Goal: Transaction & Acquisition: Purchase product/service

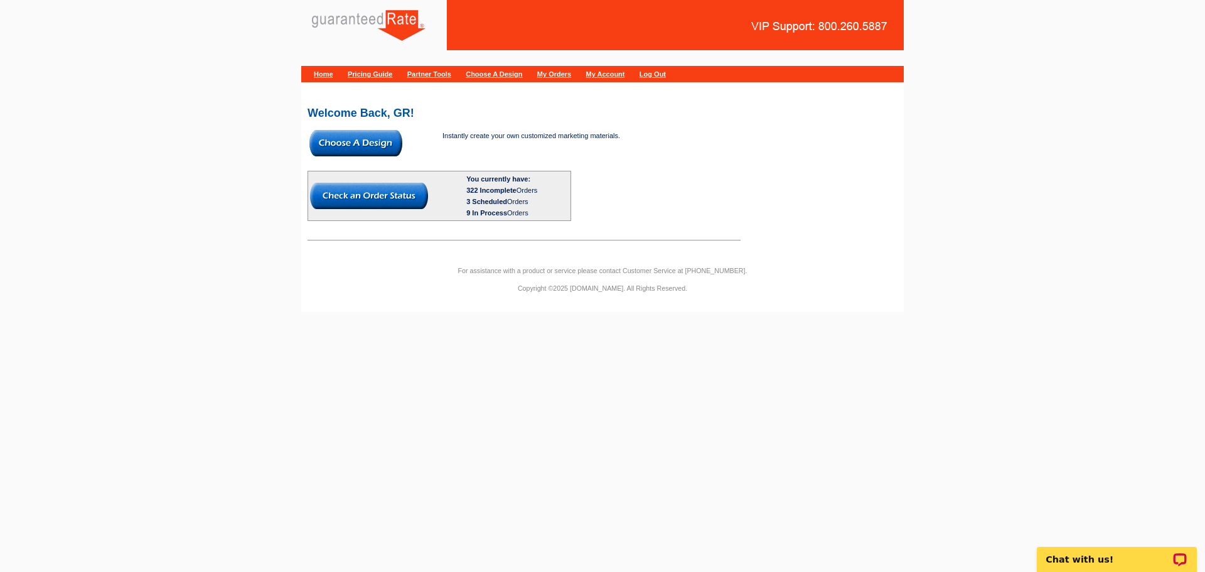
drag, startPoint x: 370, startPoint y: 150, endPoint x: 372, endPoint y: 159, distance: 9.1
click at [370, 150] on img at bounding box center [355, 143] width 93 height 26
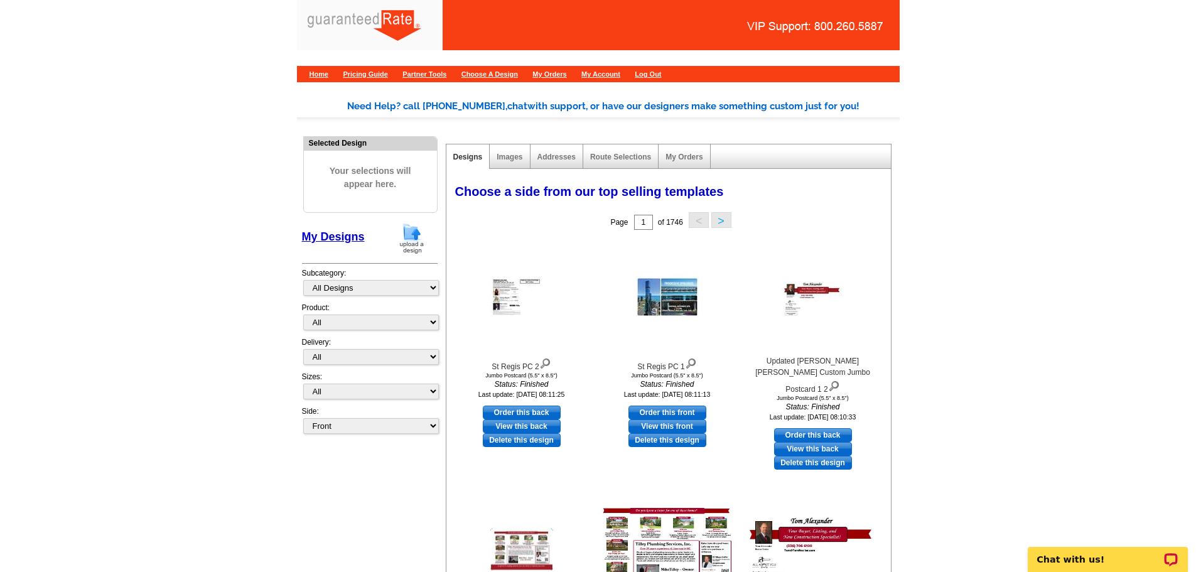
click at [422, 240] on img at bounding box center [411, 238] width 33 height 32
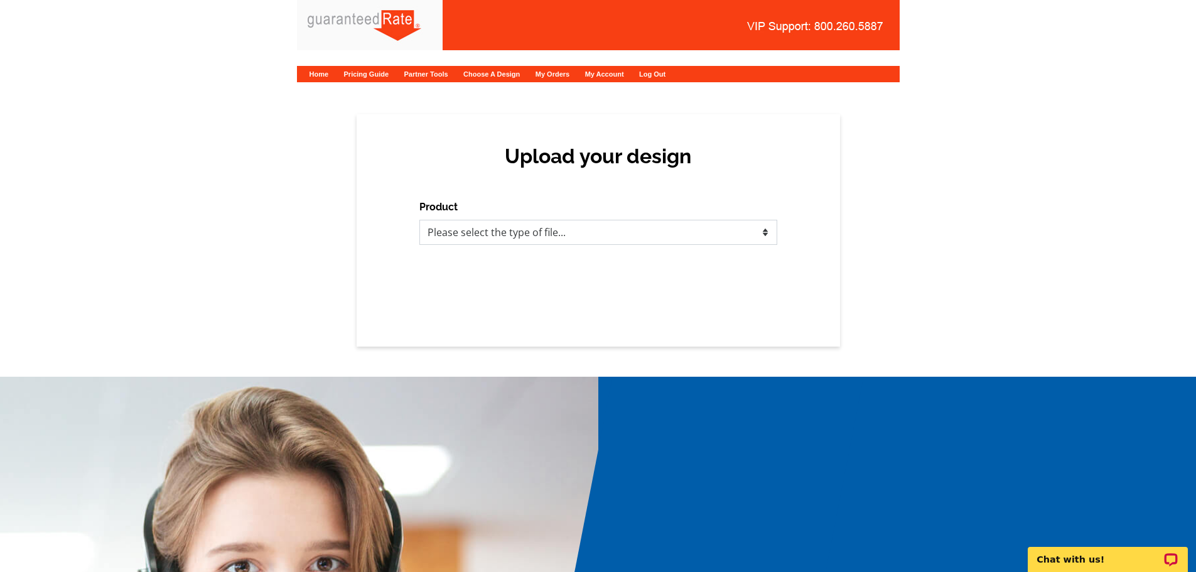
click at [647, 223] on select "Please select the type of file... Postcards Calendars Business Cards Letters an…" at bounding box center [598, 232] width 358 height 25
select select "1"
click at [419, 220] on select "Please select the type of file... Postcards Calendars Business Cards Letters an…" at bounding box center [598, 232] width 358 height 25
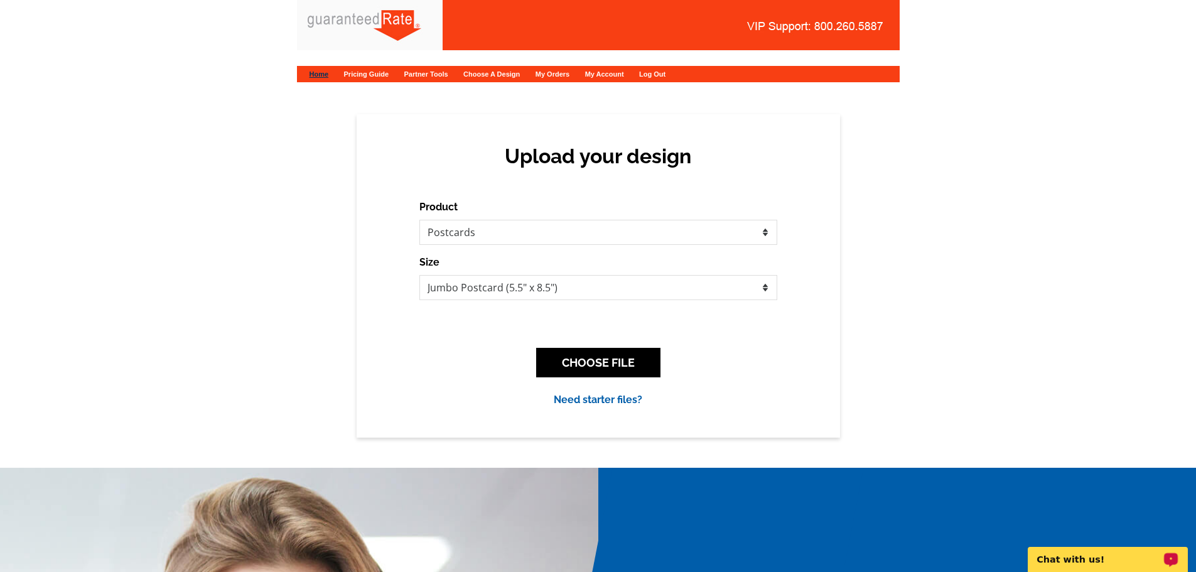
click at [321, 77] on link "Home" at bounding box center [318, 74] width 19 height 8
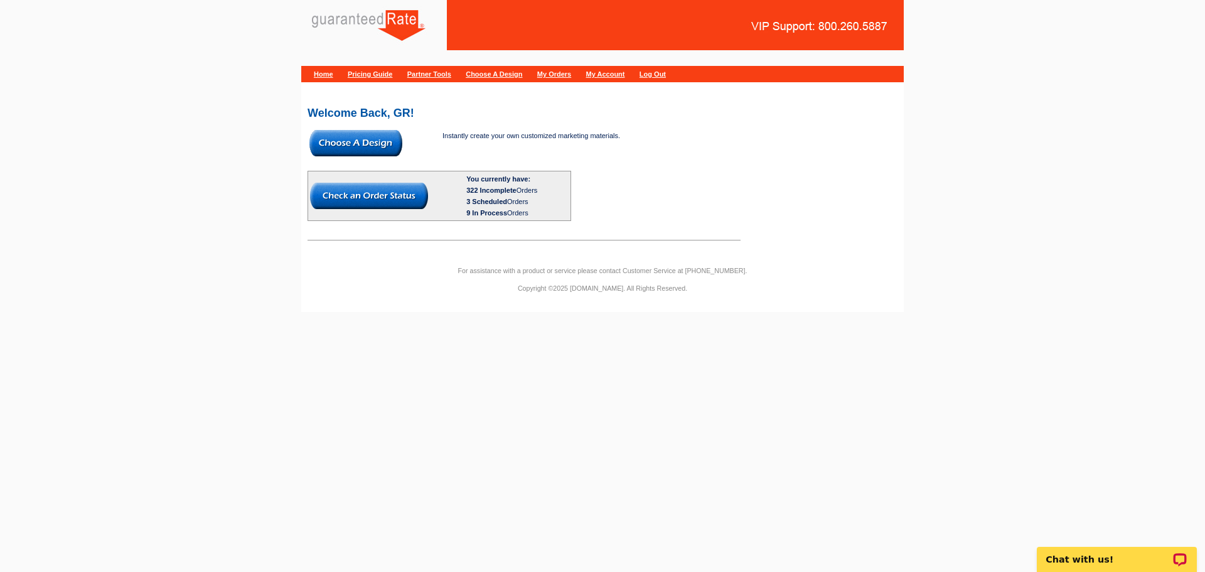
click at [375, 139] on img at bounding box center [355, 143] width 93 height 26
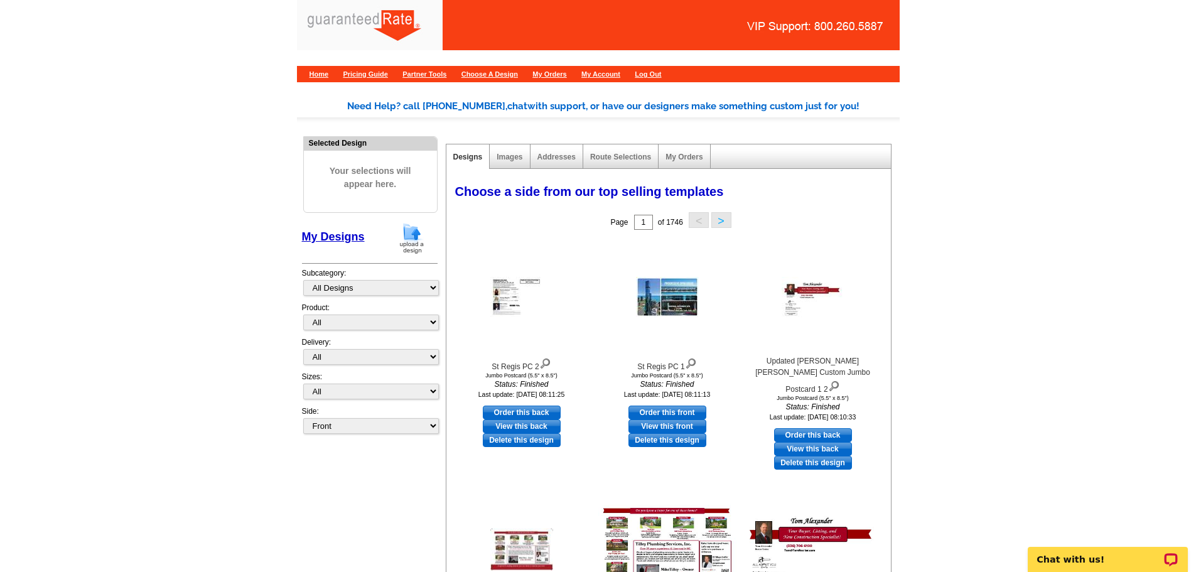
click at [426, 224] on img at bounding box center [411, 238] width 33 height 32
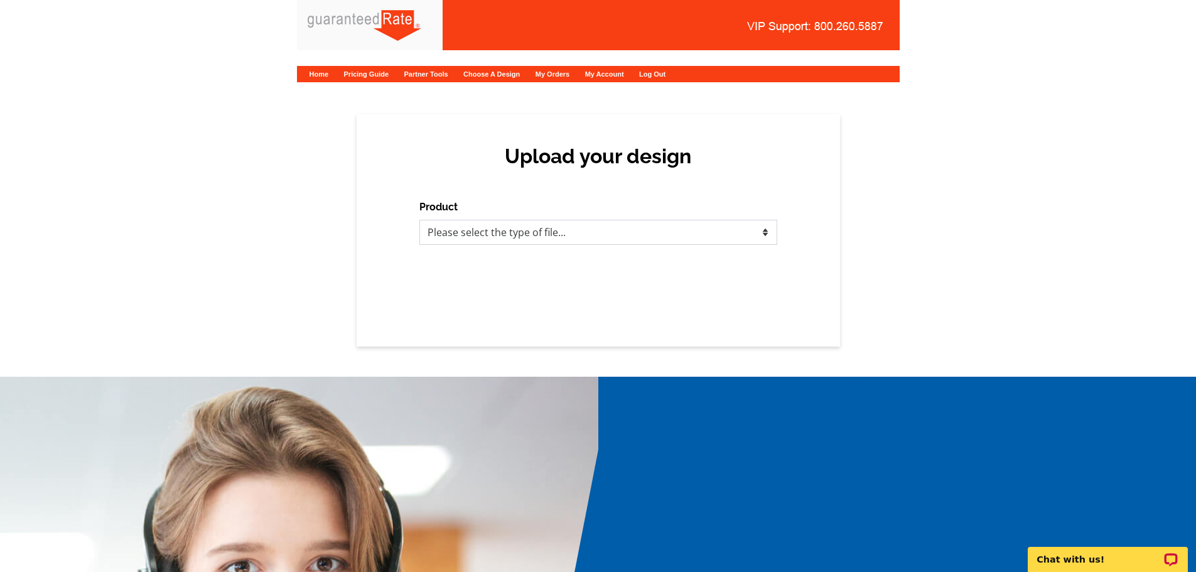
click at [578, 225] on select "Please select the type of file... Postcards Calendars Business Cards Letters an…" at bounding box center [598, 232] width 358 height 25
select select "1"
click at [419, 220] on select "Please select the type of file... Postcards Calendars Business Cards Letters an…" at bounding box center [598, 232] width 358 height 25
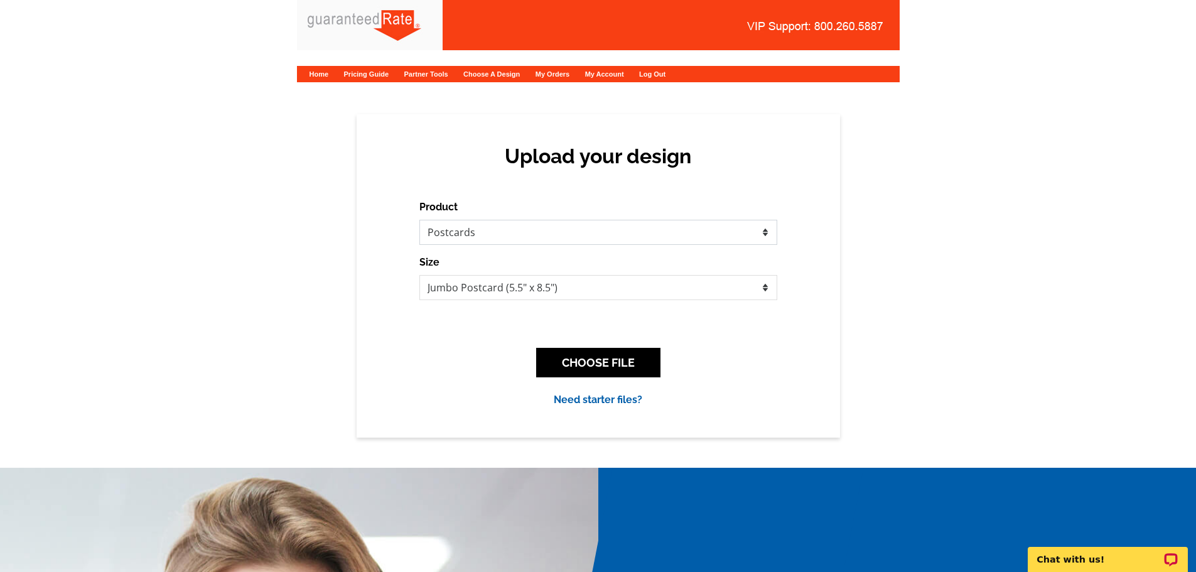
click at [720, 220] on select "Please select the type of file... Postcards Calendars Business Cards Letters an…" at bounding box center [598, 232] width 358 height 25
click at [579, 370] on button "CHOOSE FILE" at bounding box center [598, 362] width 124 height 29
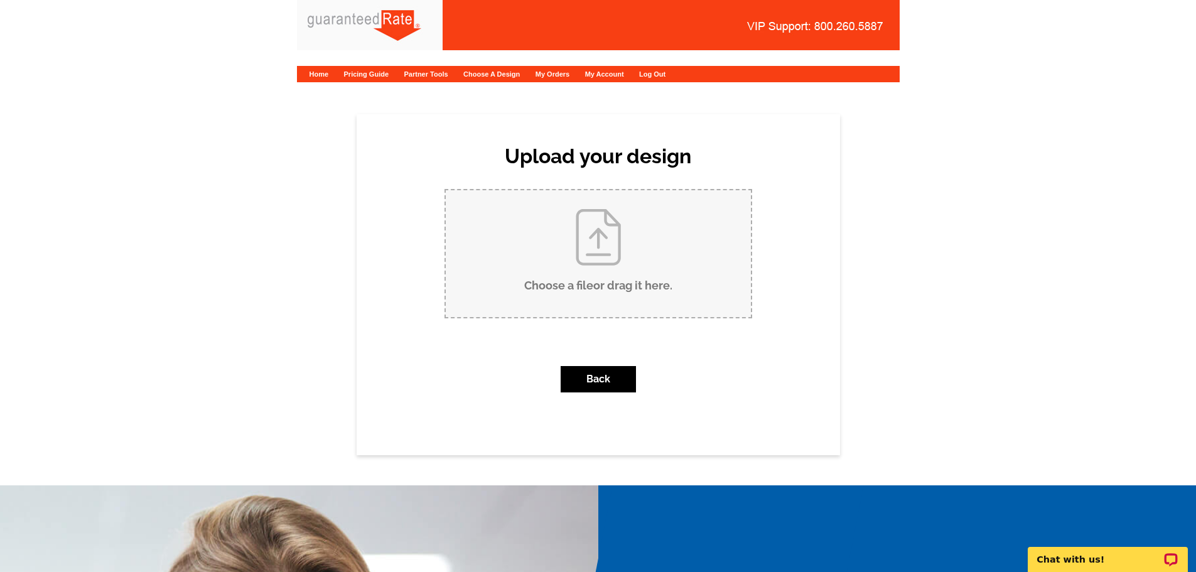
click at [587, 279] on input "Choose a file or drag it here ." at bounding box center [598, 253] width 305 height 127
type input "C:\fakepath\Rogers - Bialy 8-14-25.pdf"
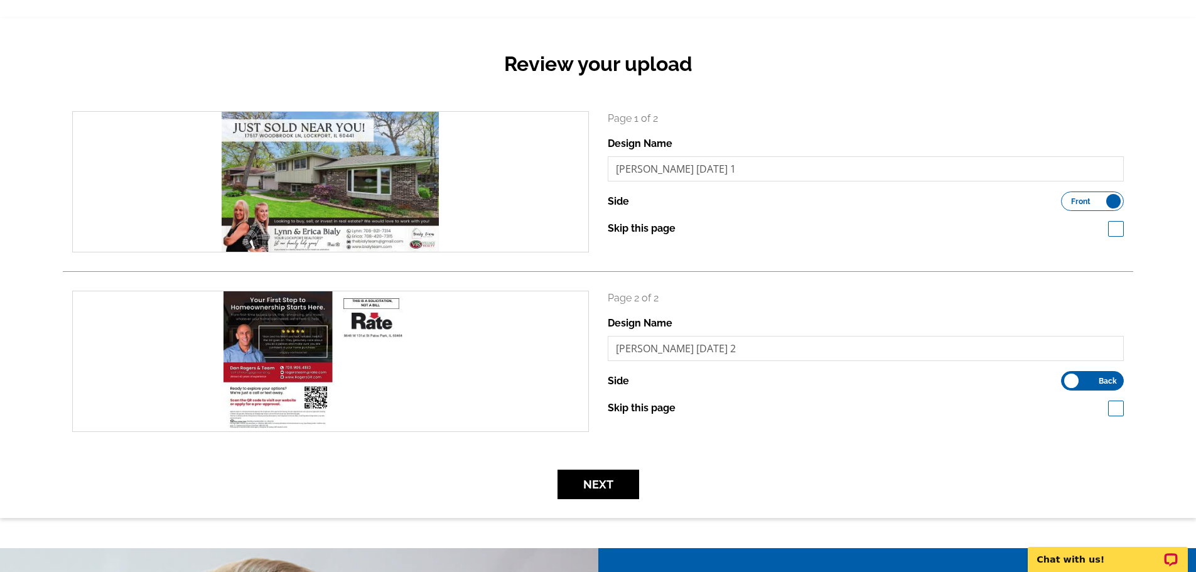
scroll to position [126, 0]
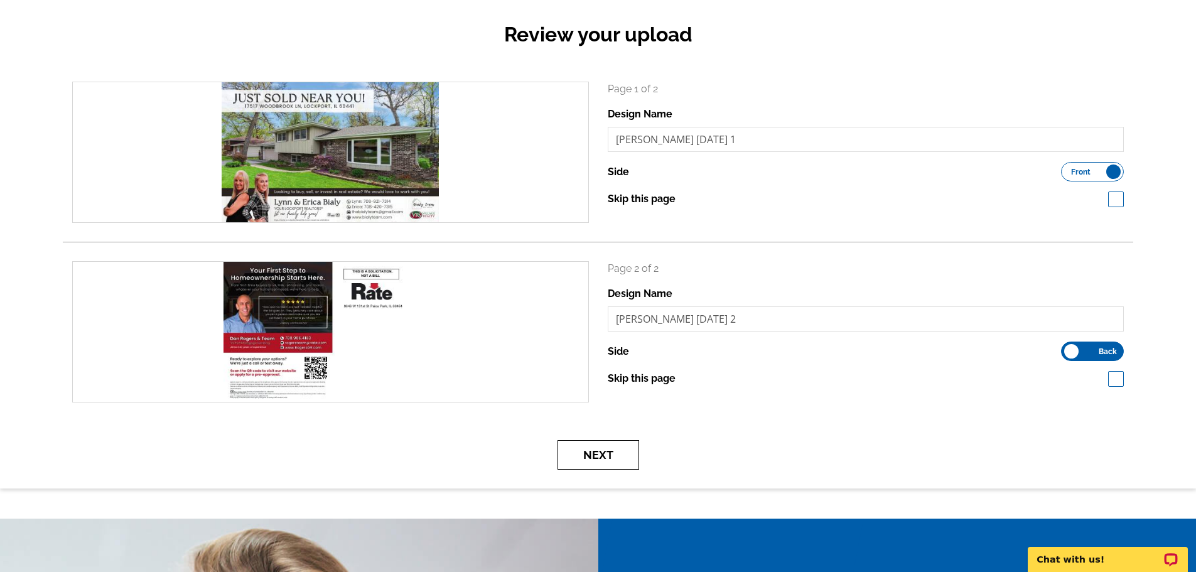
click at [591, 456] on button "Next" at bounding box center [598, 454] width 82 height 29
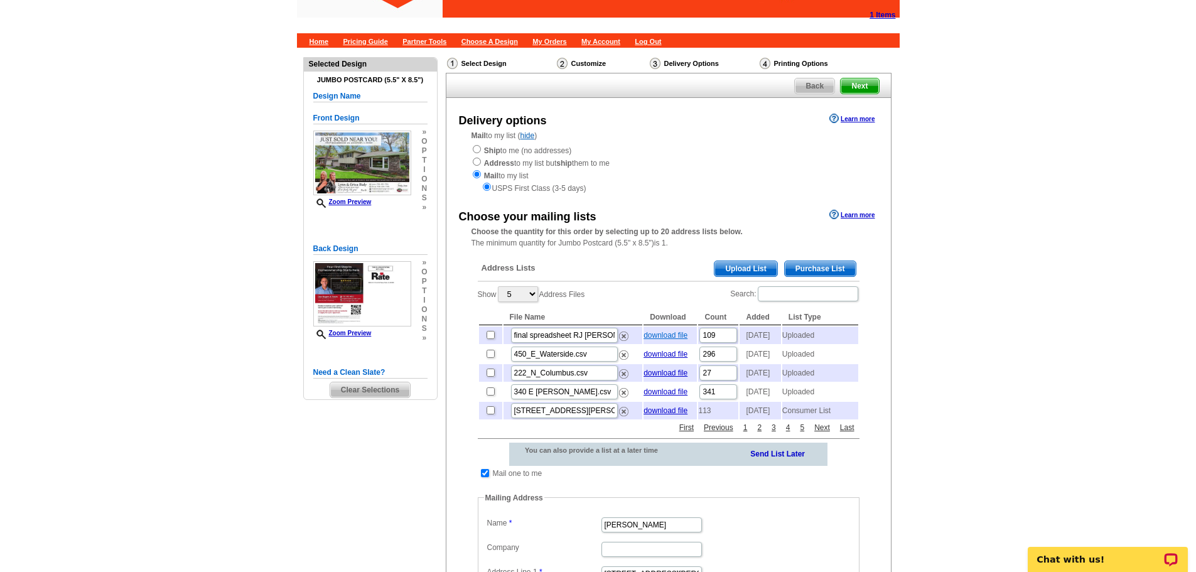
scroll to position [63, 0]
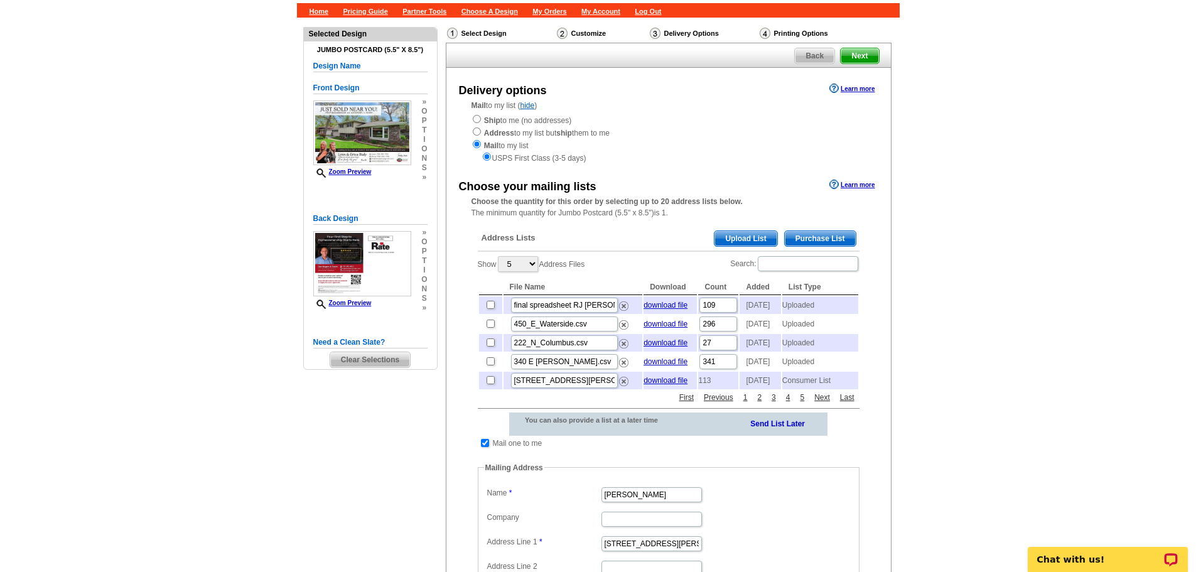
click at [806, 237] on span "Purchase List" at bounding box center [819, 238] width 71 height 15
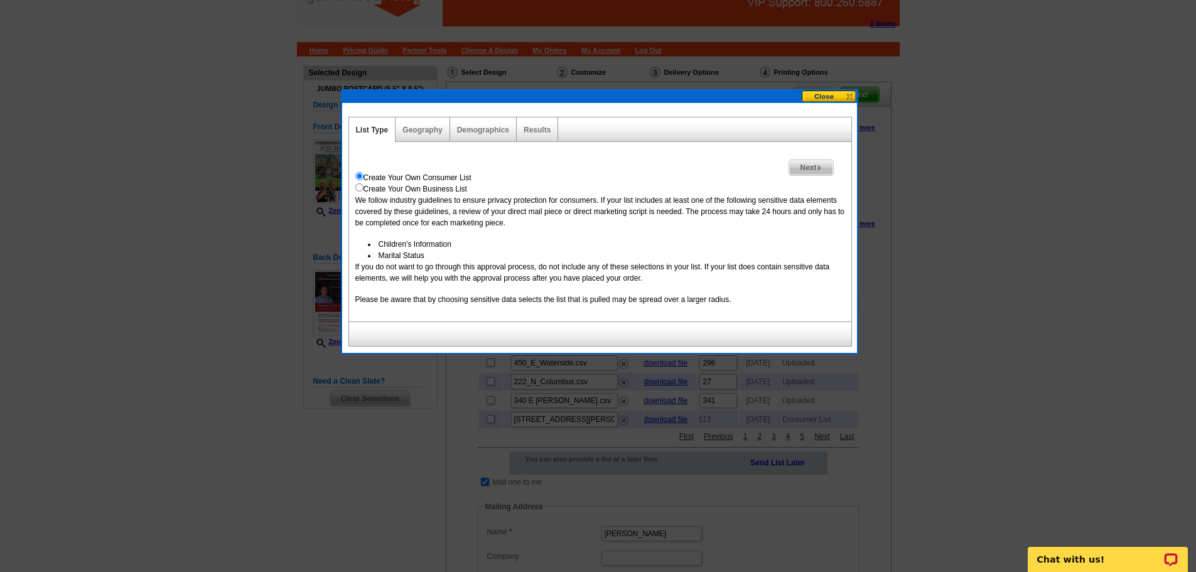
scroll to position [23, 0]
click at [807, 166] on span "Next" at bounding box center [810, 168] width 43 height 15
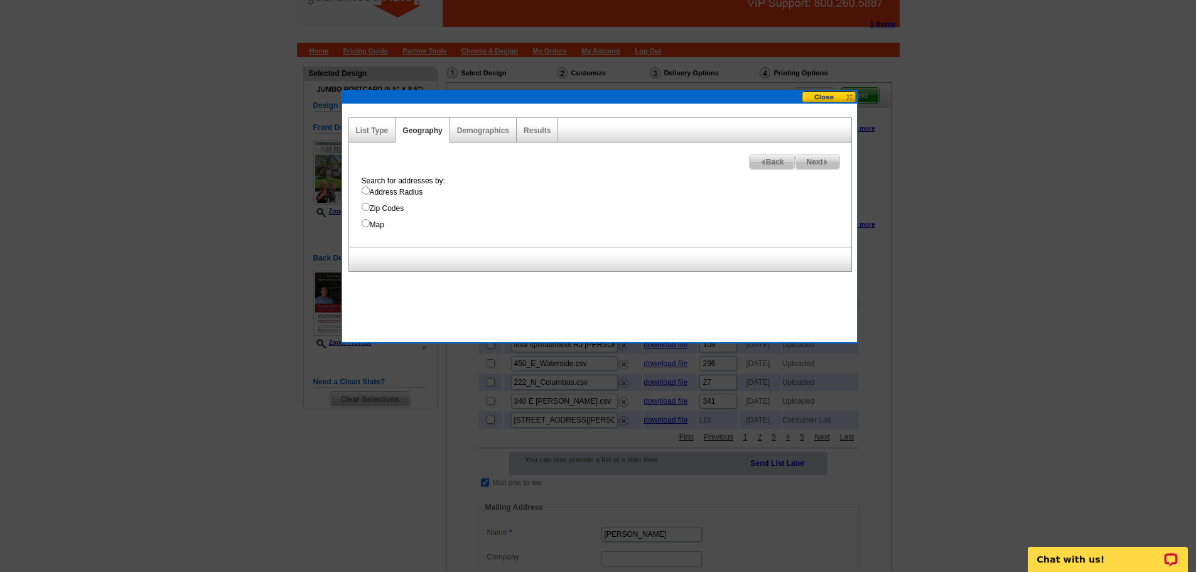
click at [825, 91] on button at bounding box center [828, 97] width 55 height 12
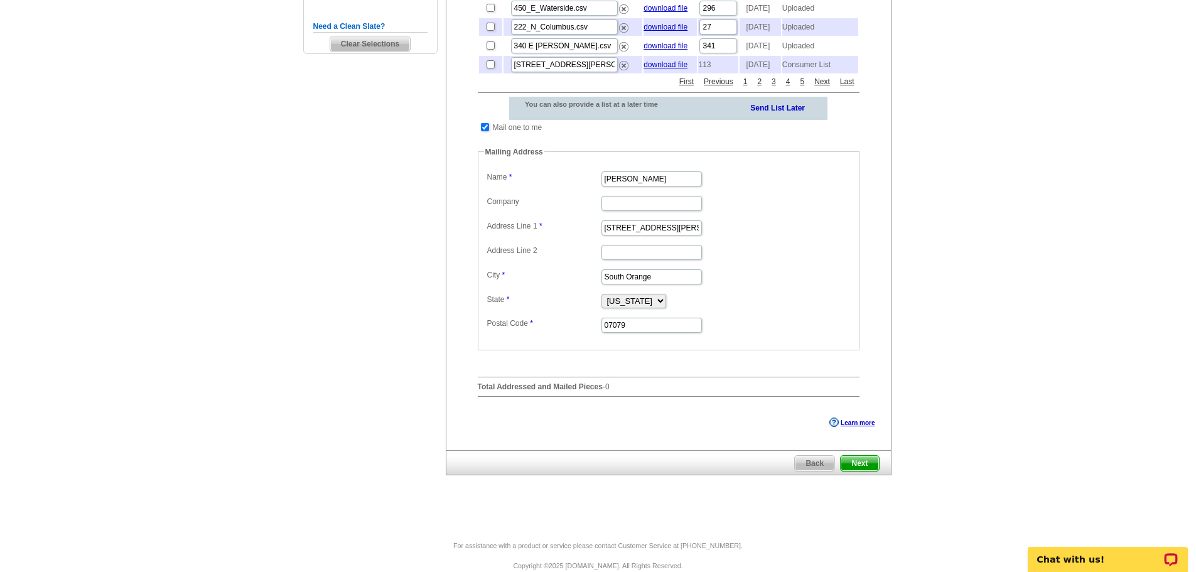
scroll to position [400, 0]
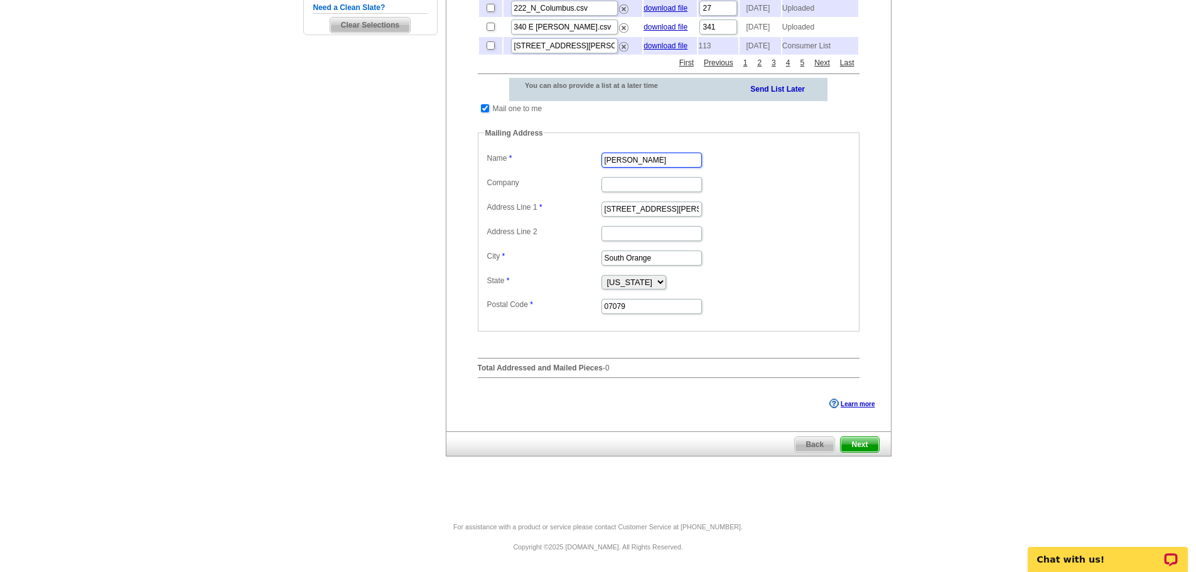
click at [661, 168] on input "Vanessa Pollock" at bounding box center [651, 160] width 100 height 15
click at [609, 168] on input "Bialy" at bounding box center [651, 160] width 100 height 15
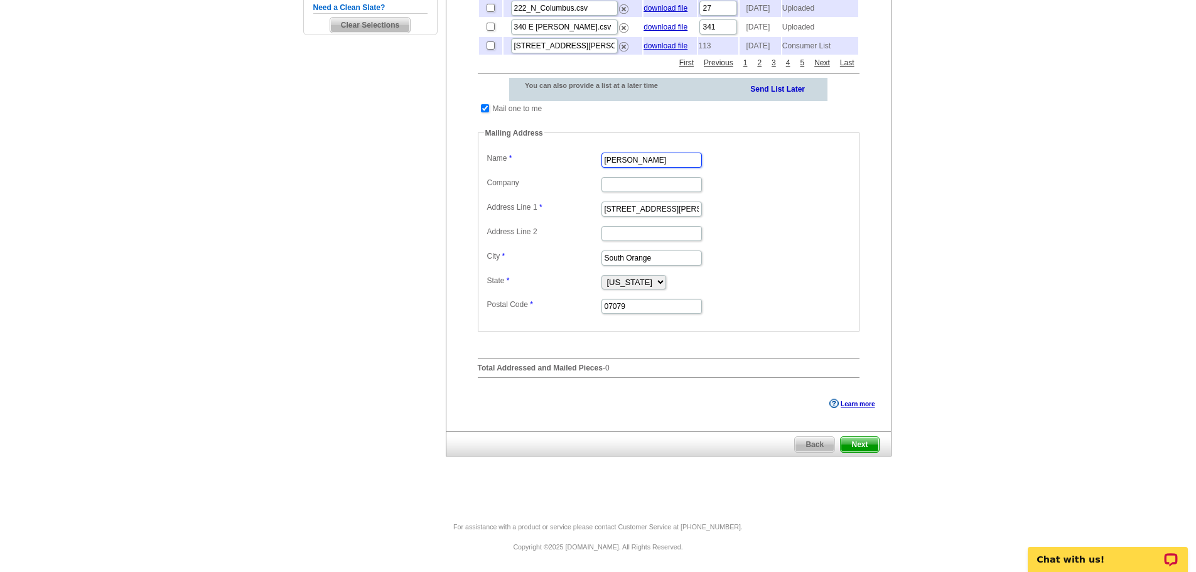
click at [609, 168] on input "Bialy" at bounding box center [651, 160] width 100 height 15
click at [645, 168] on input "Bialy" at bounding box center [651, 160] width 100 height 15
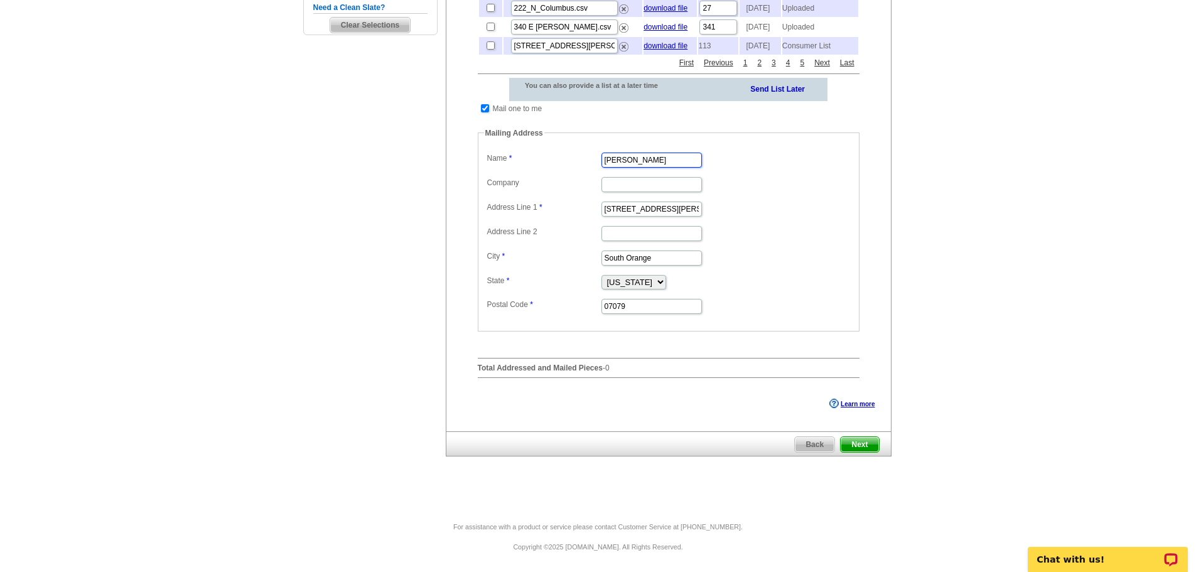
click at [639, 168] on input "Bialy" at bounding box center [651, 160] width 100 height 15
type input "[PERSON_NAME]"
click at [651, 217] on input "350 Tillou Rd" at bounding box center [651, 208] width 100 height 15
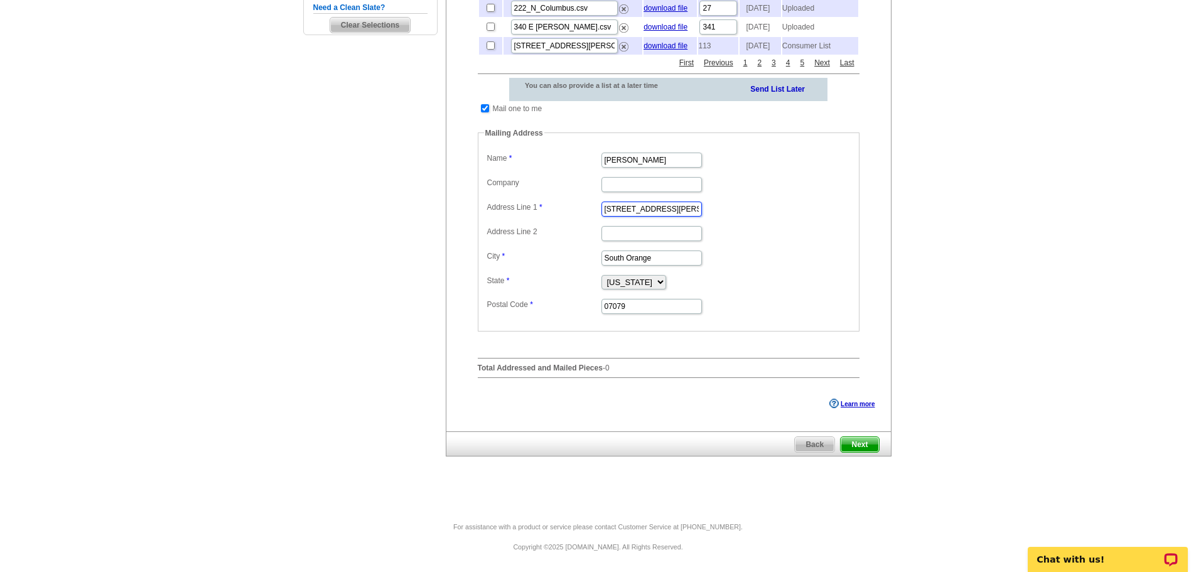
click at [651, 217] on input "350 Tillou Rd" at bounding box center [651, 208] width 100 height 15
type input "[STREET_ADDRESS][PERSON_NAME]"
click at [650, 265] on input "South Orange" at bounding box center [651, 257] width 100 height 15
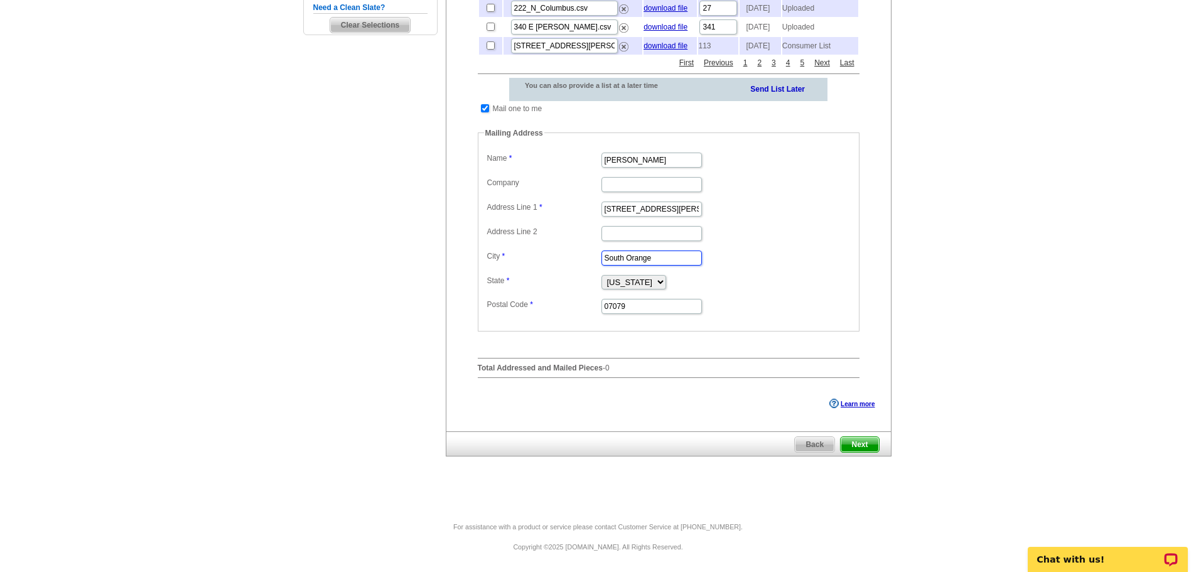
click at [650, 265] on input "South Orange" at bounding box center [651, 257] width 100 height 15
type input "Lemont"
click at [651, 289] on select "Alabama Alaska Arizona Arkansas California Colorado Connecticut District of Col…" at bounding box center [633, 282] width 65 height 14
select select "IL"
click at [601, 289] on select "Alabama Alaska Arizona Arkansas California Colorado Connecticut District of Col…" at bounding box center [633, 282] width 65 height 14
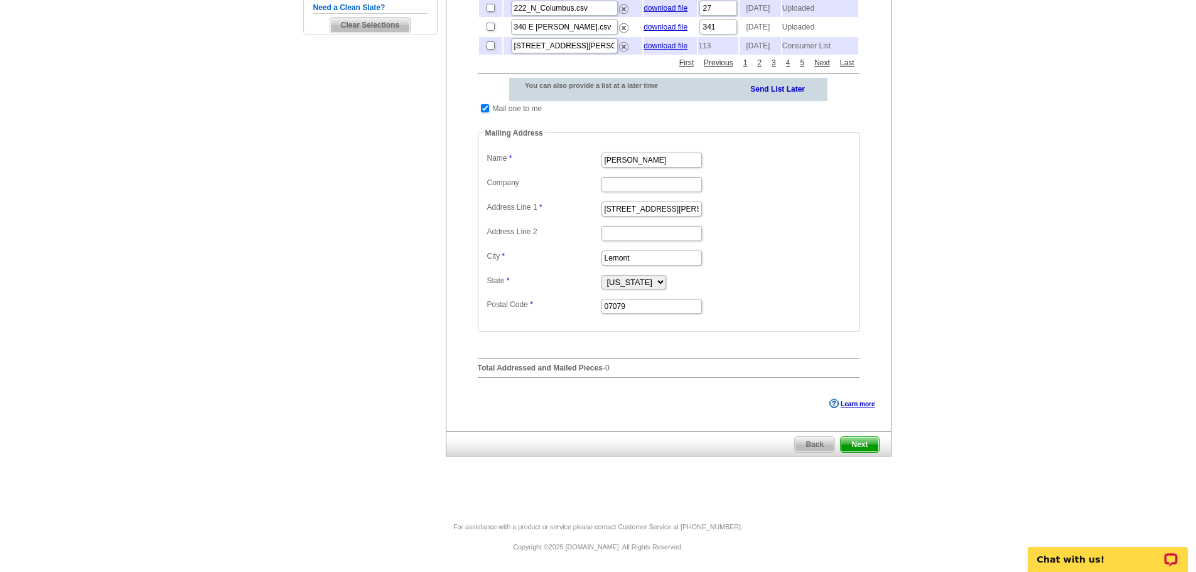
click at [658, 315] on dd "07079" at bounding box center [668, 305] width 369 height 19
click at [657, 314] on input "07079" at bounding box center [651, 306] width 100 height 15
paste input "6043"
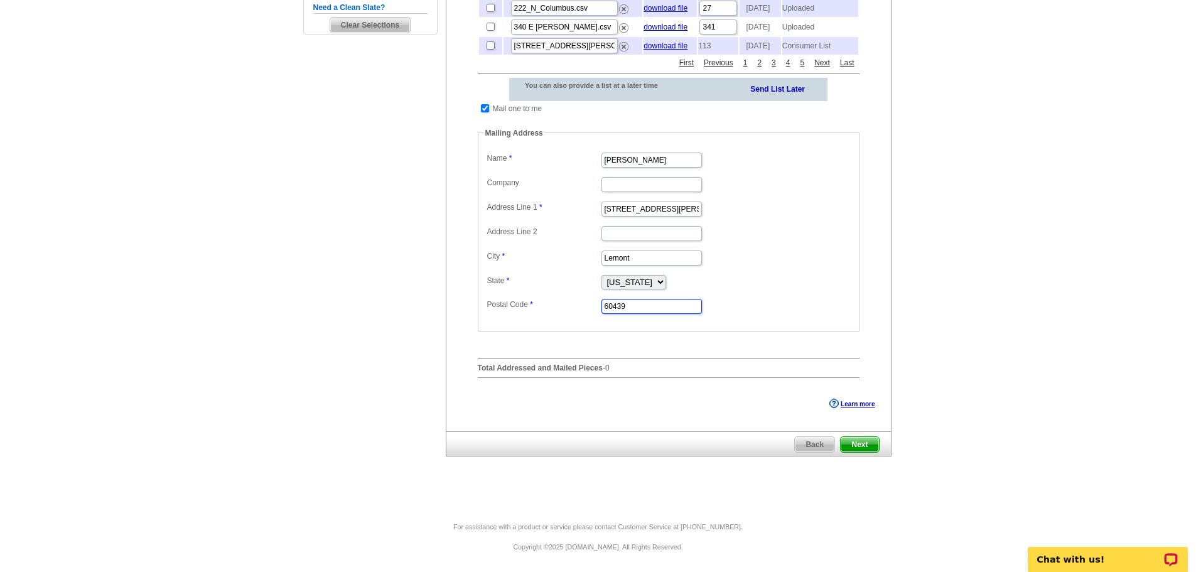
type input "60439"
click at [865, 452] on span "Next" at bounding box center [859, 444] width 38 height 15
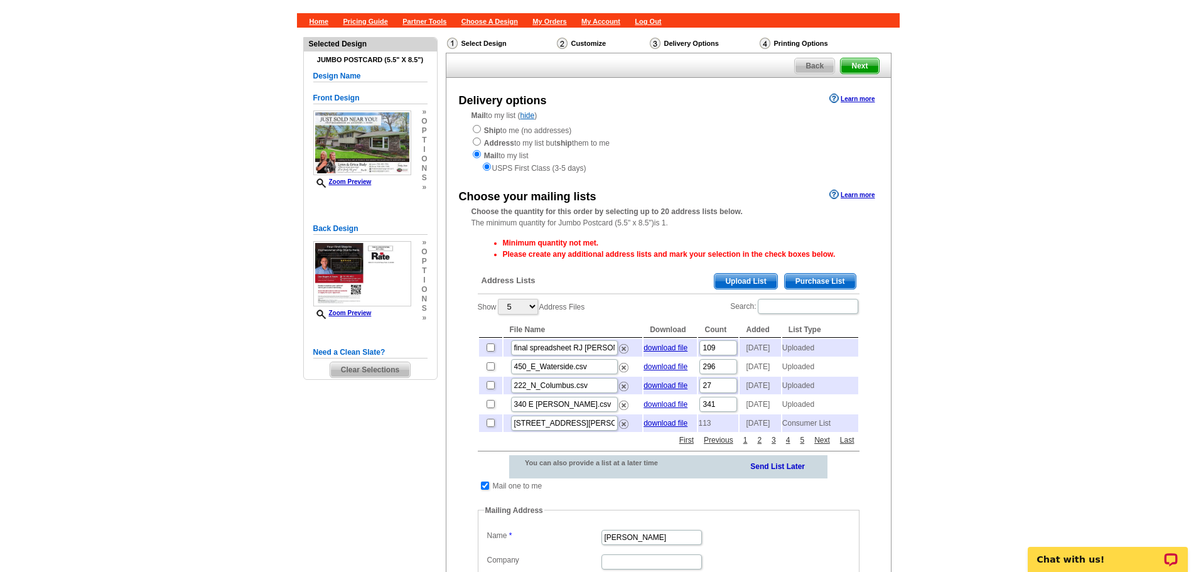
scroll to position [126, 0]
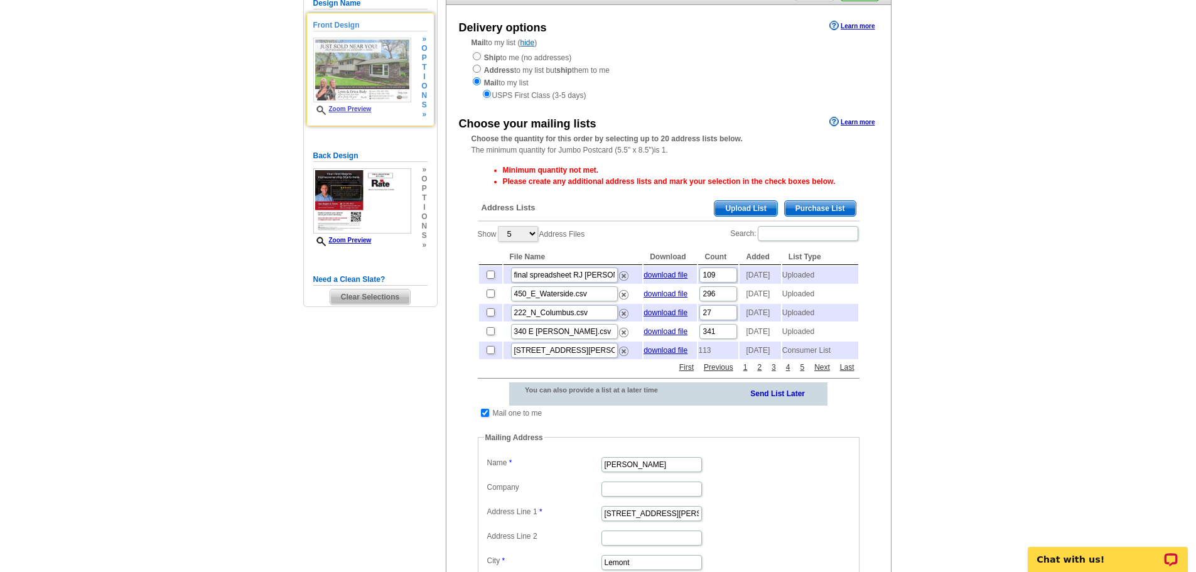
click at [378, 68] on img at bounding box center [362, 70] width 98 height 65
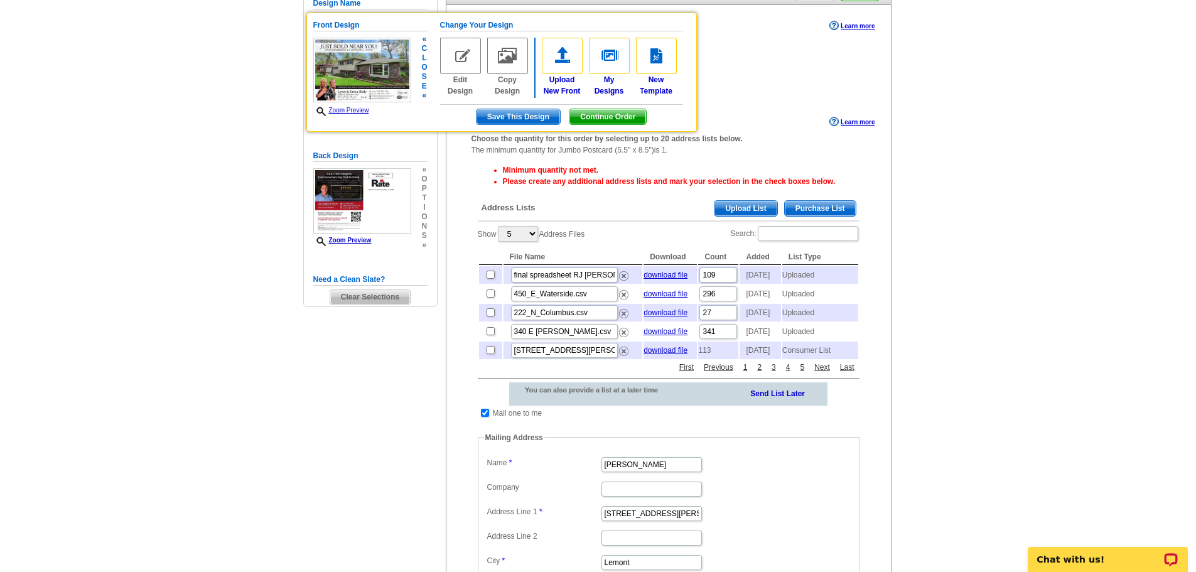
click at [359, 107] on link "Zoom Preview" at bounding box center [341, 110] width 56 height 7
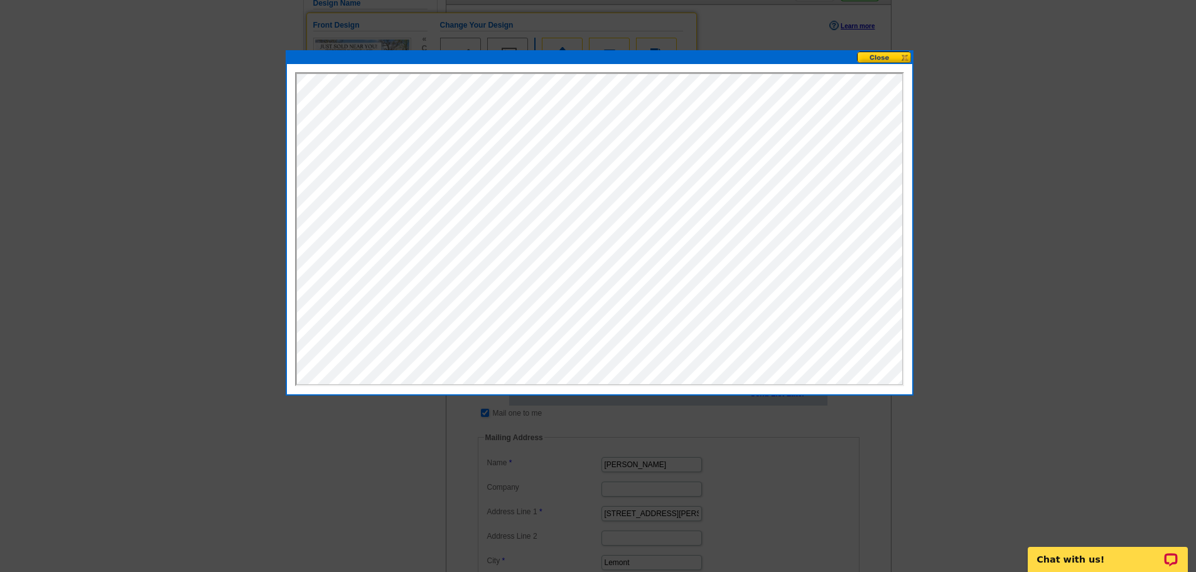
scroll to position [0, 0]
click at [877, 59] on button at bounding box center [884, 57] width 55 height 12
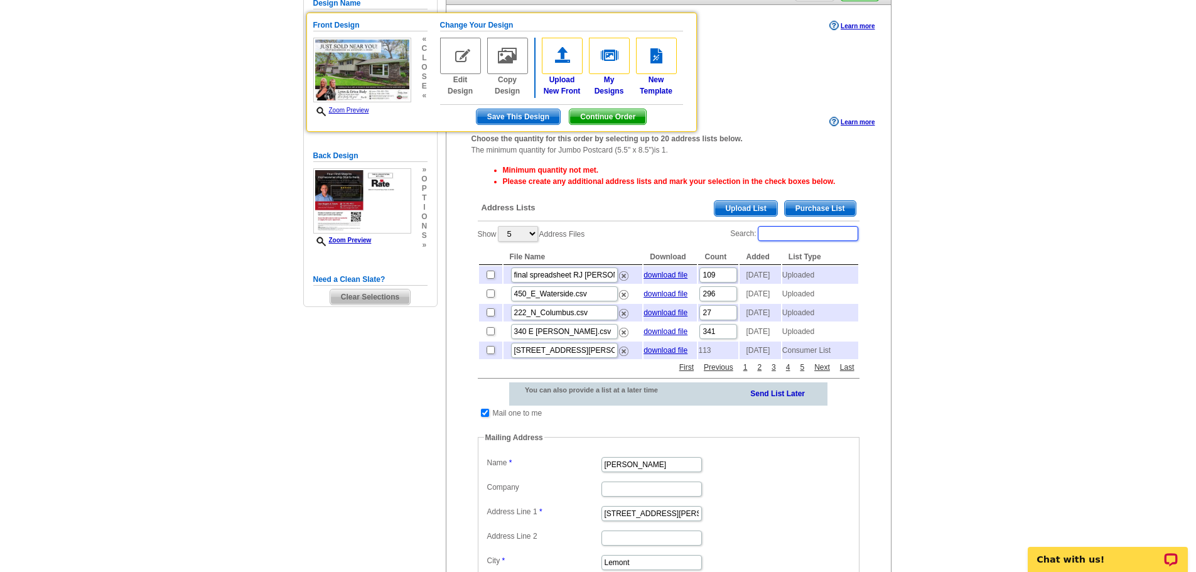
click at [818, 233] on input "Search:" at bounding box center [807, 233] width 100 height 15
click at [615, 115] on span "Continue Order" at bounding box center [607, 116] width 77 height 15
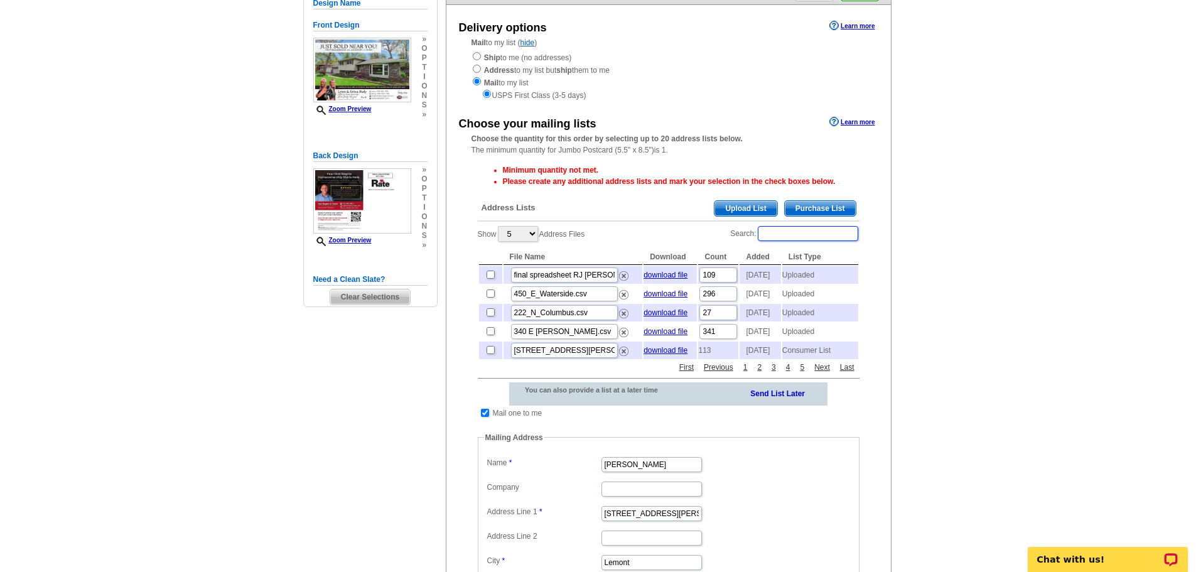
click at [820, 230] on input "Search:" at bounding box center [807, 233] width 100 height 15
type input "17"
click at [490, 316] on input "checkbox" at bounding box center [490, 312] width 8 height 8
checkbox input "true"
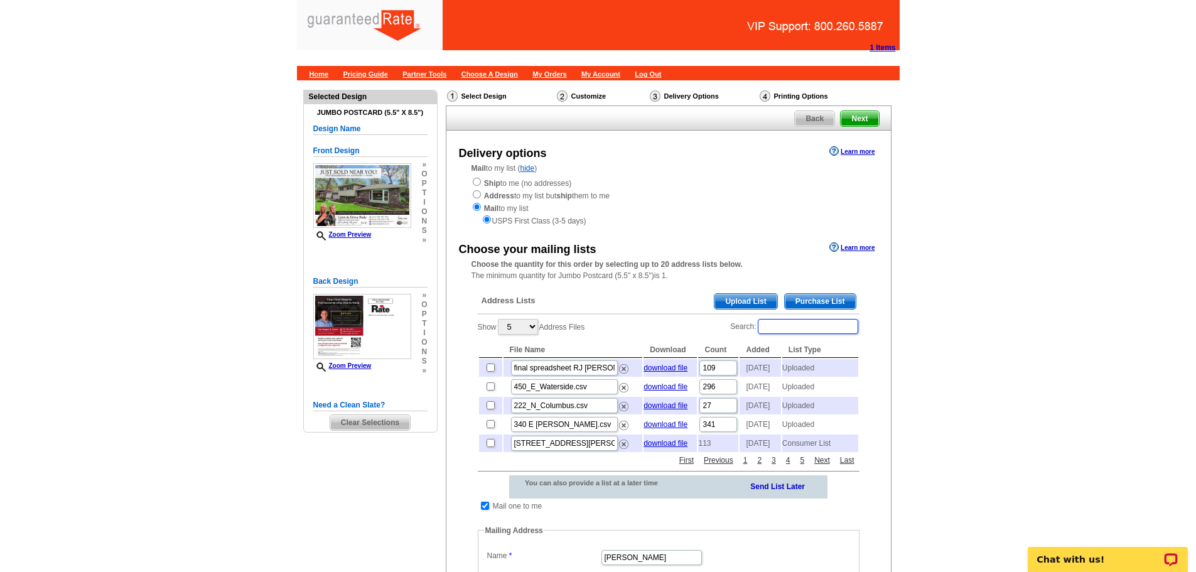
click at [800, 321] on input "Search:" at bounding box center [807, 326] width 100 height 15
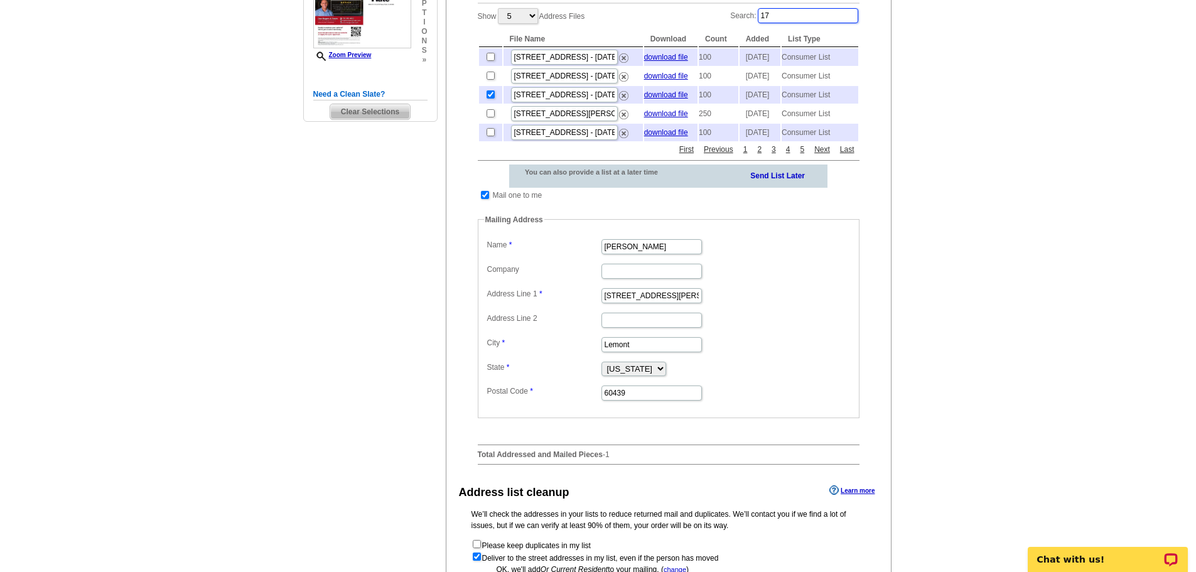
scroll to position [314, 0]
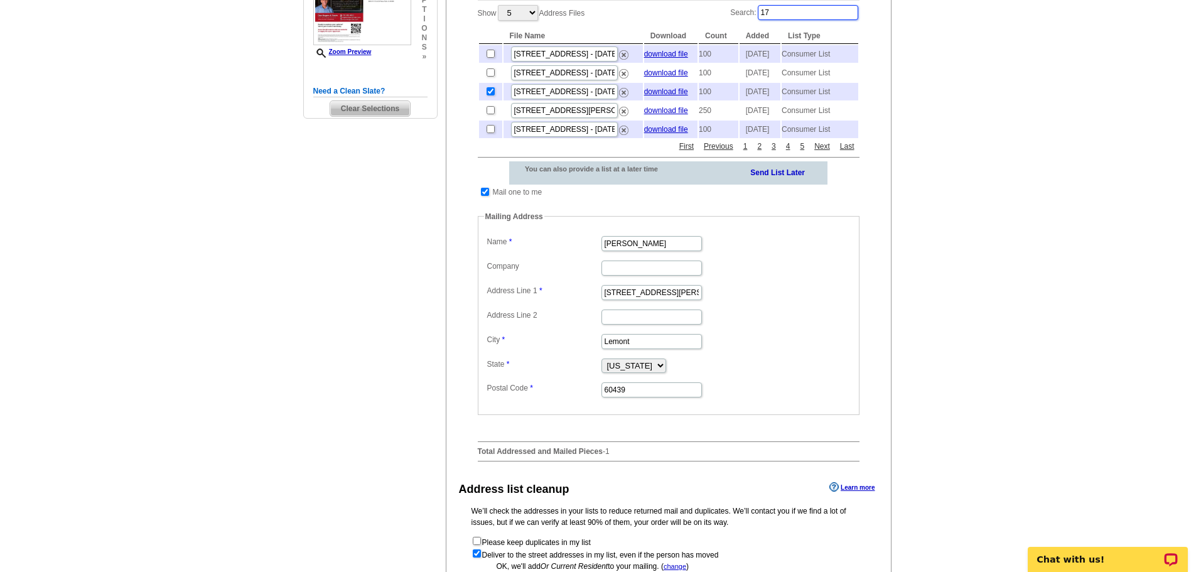
type input "17"
click at [493, 95] on input "checkbox" at bounding box center [490, 91] width 8 height 8
checkbox input "false"
click at [490, 95] on input "checkbox" at bounding box center [490, 91] width 8 height 8
checkbox input "true"
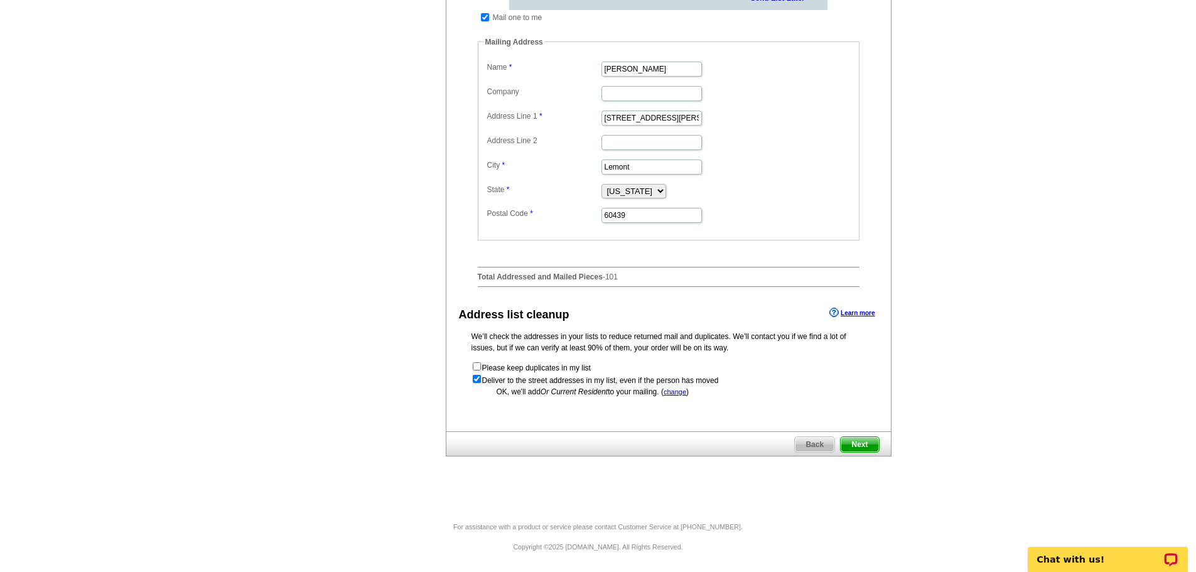
scroll to position [513, 0]
click at [869, 441] on span "Next" at bounding box center [859, 444] width 38 height 15
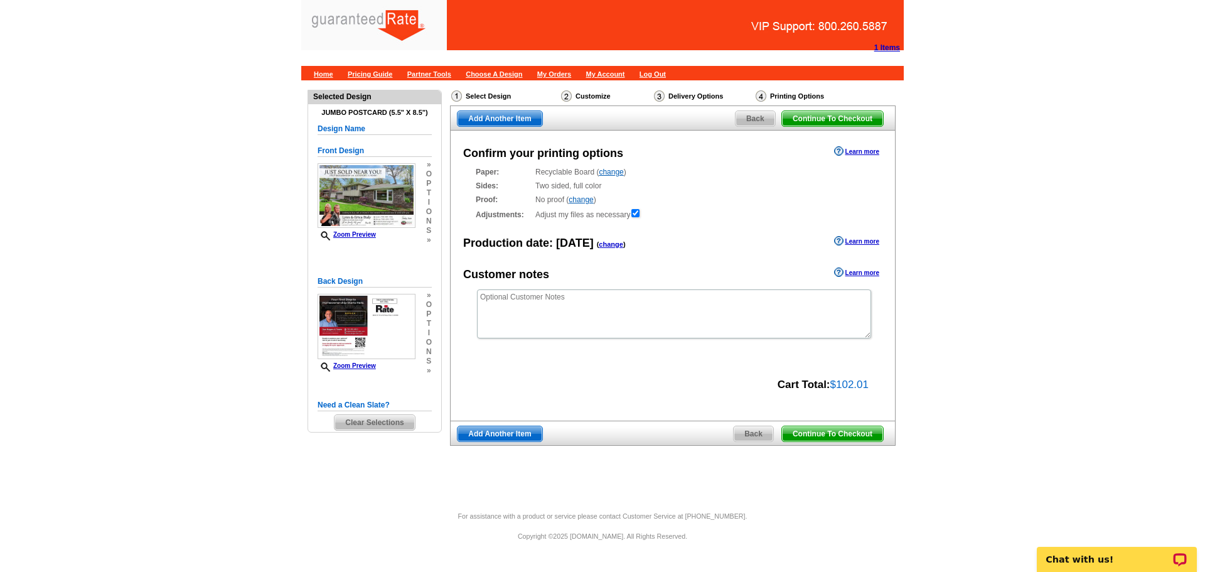
drag, startPoint x: 809, startPoint y: 436, endPoint x: 741, endPoint y: 534, distance: 119.4
click at [809, 436] on span "Continue To Checkout" at bounding box center [832, 433] width 101 height 15
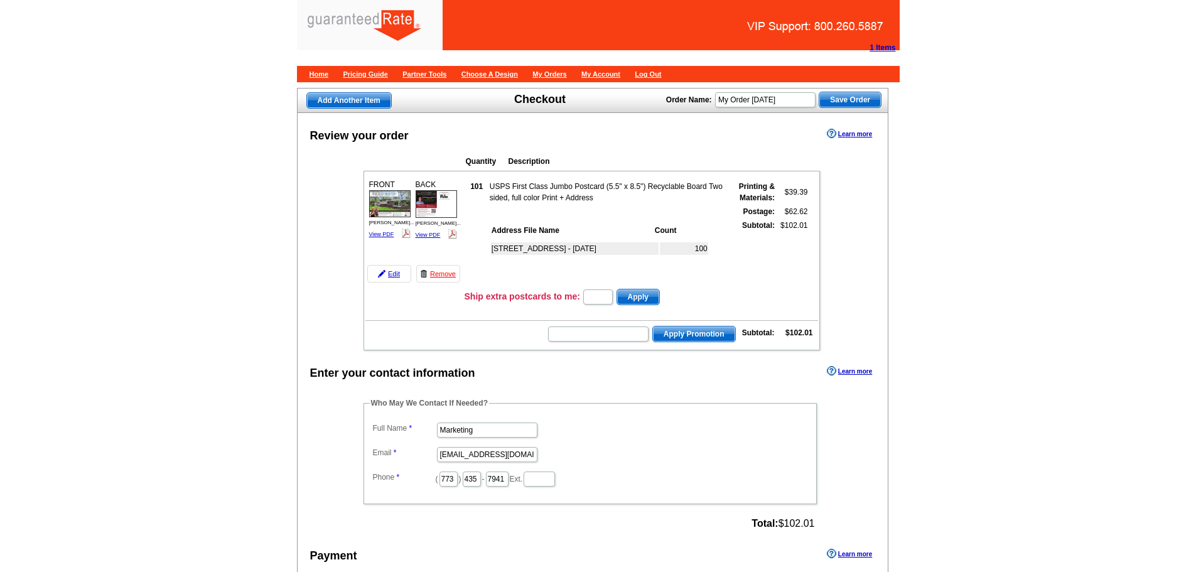
click at [515, 307] on table "FRONT [PERSON_NAME]... View PDF" at bounding box center [591, 260] width 456 height 179
click at [515, 307] on table "FRONT Rogers - Bial... View PDF" at bounding box center [591, 260] width 456 height 179
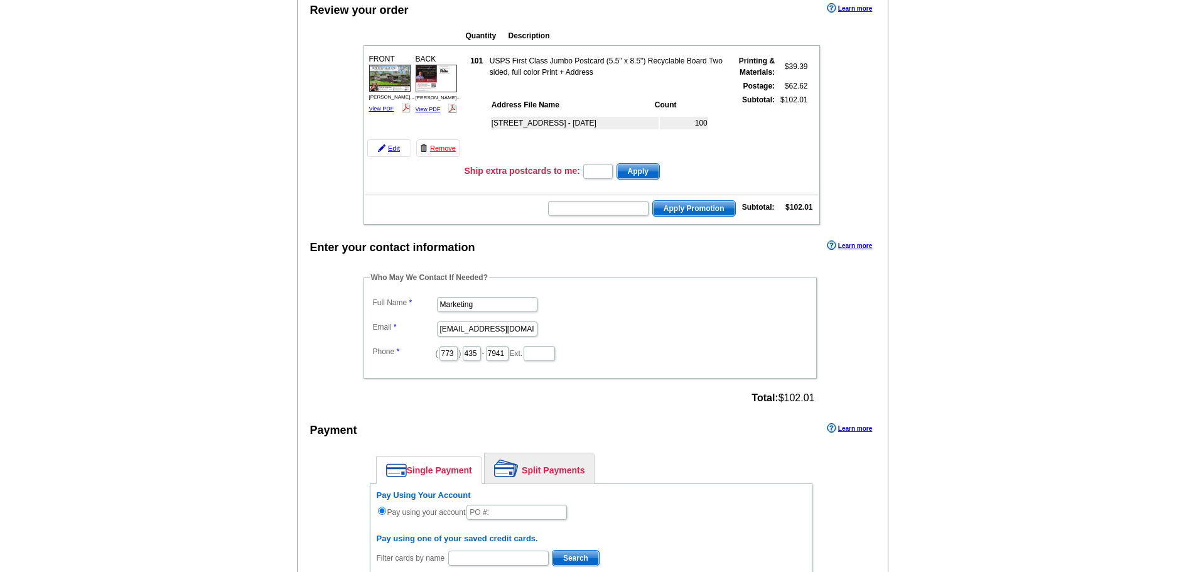
click at [515, 307] on div "Review your order Learn more Quantity Description FRONT 101" at bounding box center [593, 494] width 592 height 1015
click at [515, 307] on input "Marketing" at bounding box center [487, 304] width 100 height 15
type input "Shelley Berner"
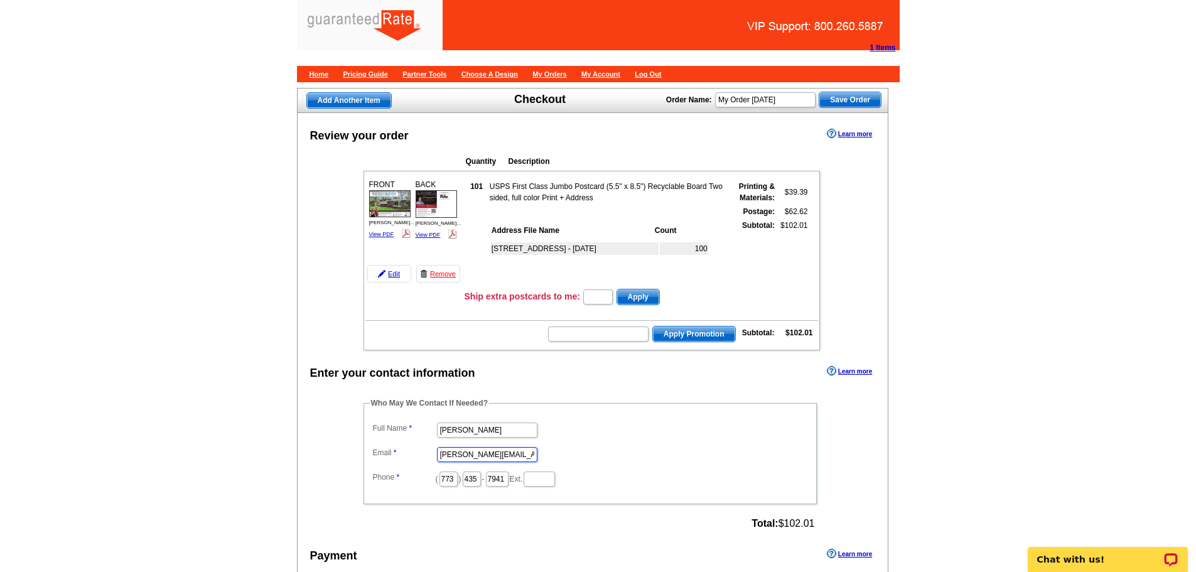
type input "shelley.berner@rate.com"
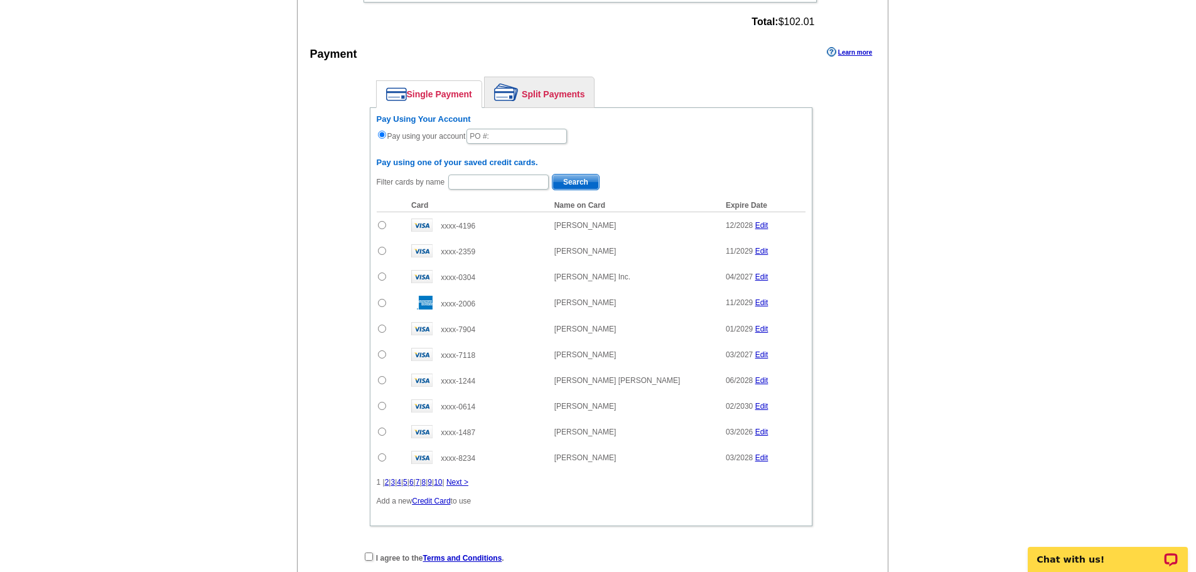
scroll to position [502, 0]
drag, startPoint x: 564, startPoint y: 90, endPoint x: 278, endPoint y: 45, distance: 289.8
click at [564, 90] on link "Split Payments" at bounding box center [538, 92] width 109 height 30
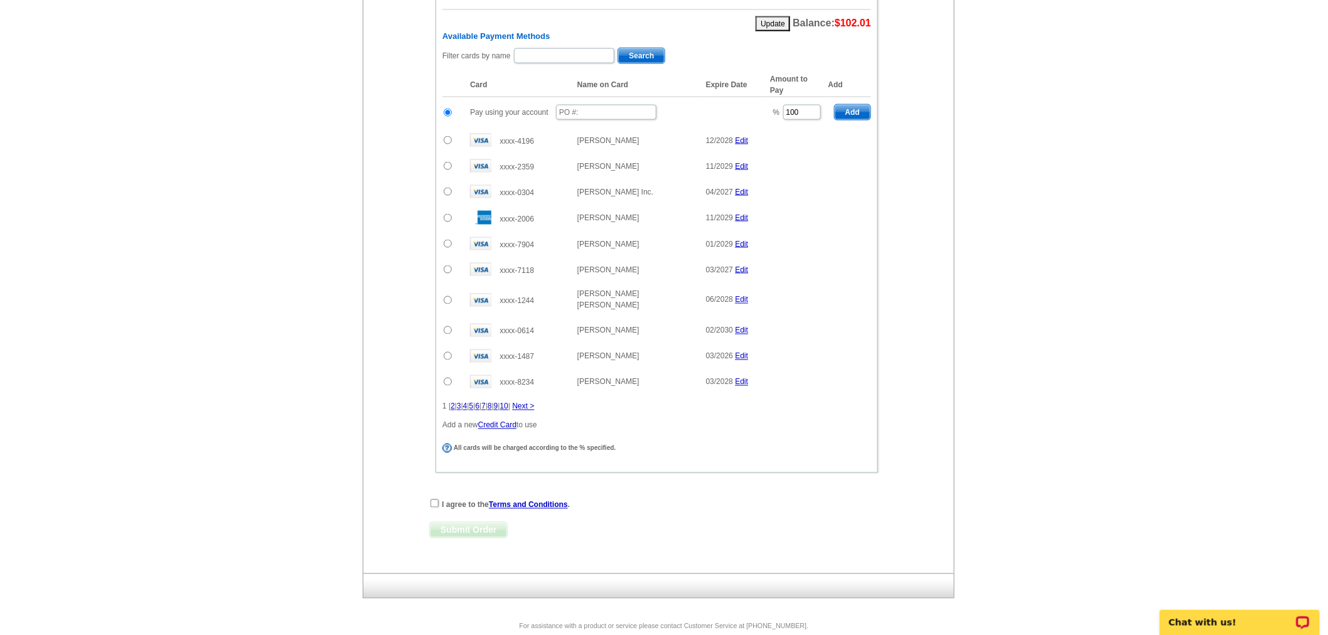
scroll to position [731, 0]
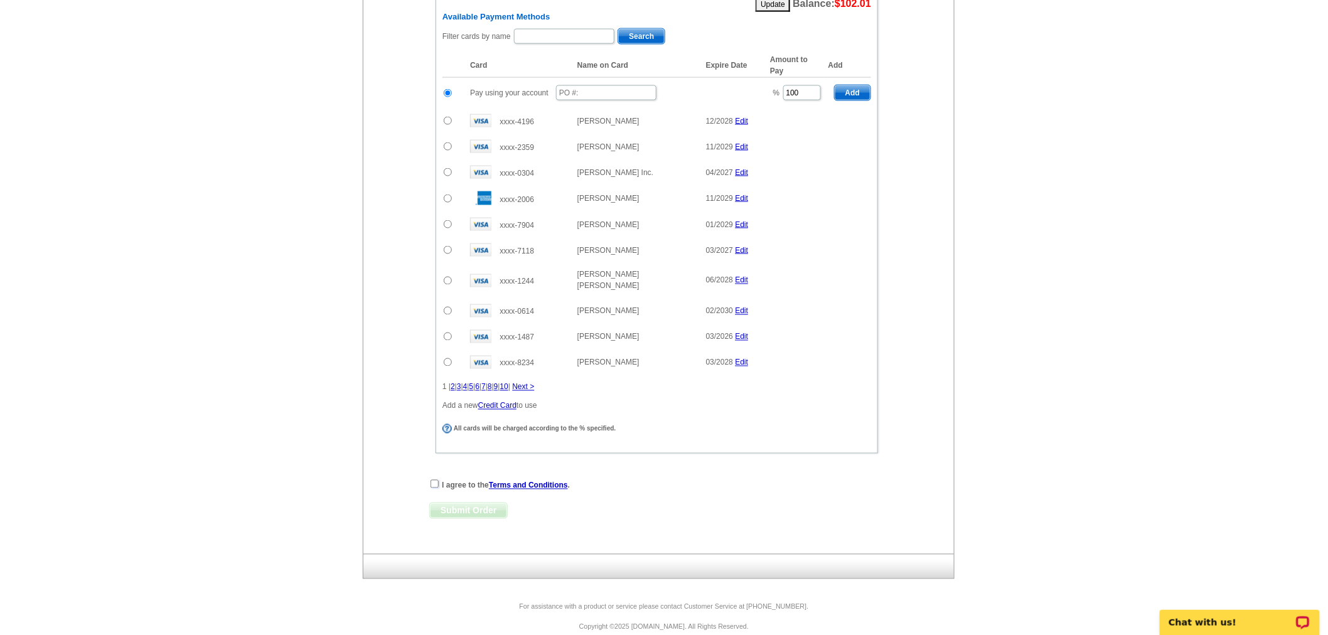
click at [434, 480] on input "checkbox" at bounding box center [435, 484] width 8 height 8
checkbox input "true"
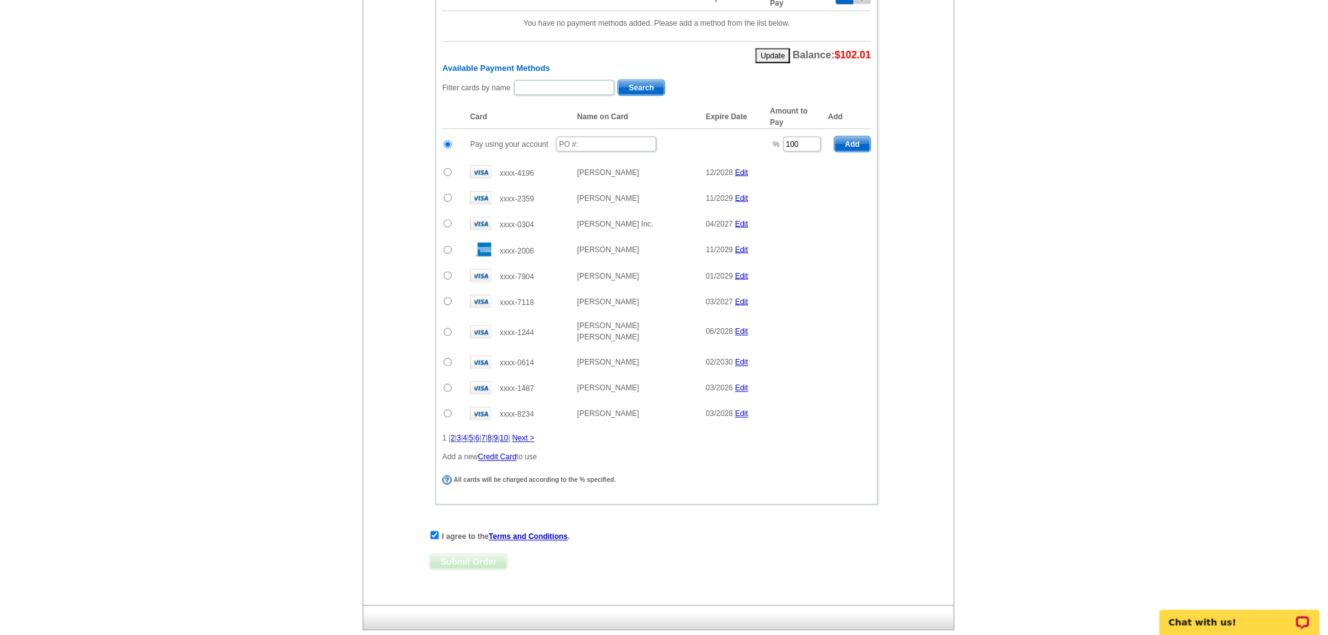
scroll to position [382, 0]
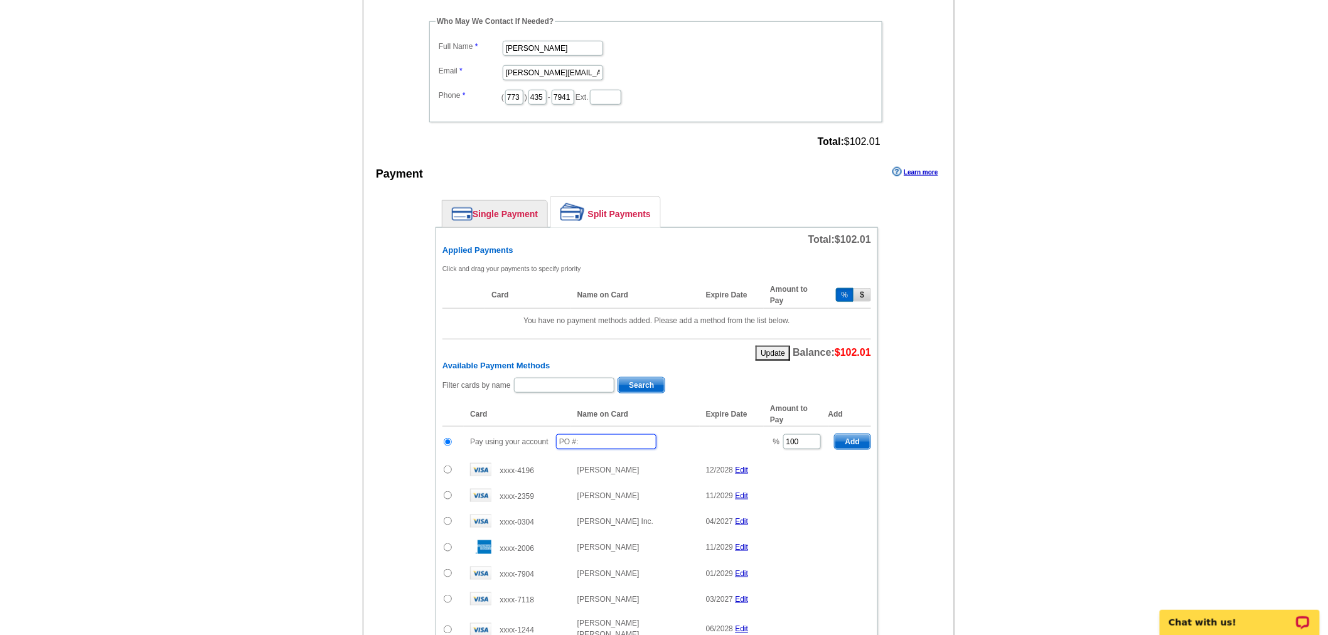
click at [597, 434] on input "text" at bounding box center [606, 441] width 100 height 15
type input "09102025_520_sb"
drag, startPoint x: 798, startPoint y: 428, endPoint x: 780, endPoint y: 428, distance: 17.6
click at [780, 428] on td "% 100" at bounding box center [796, 442] width 64 height 31
click at [866, 434] on span "Add" at bounding box center [853, 441] width 36 height 15
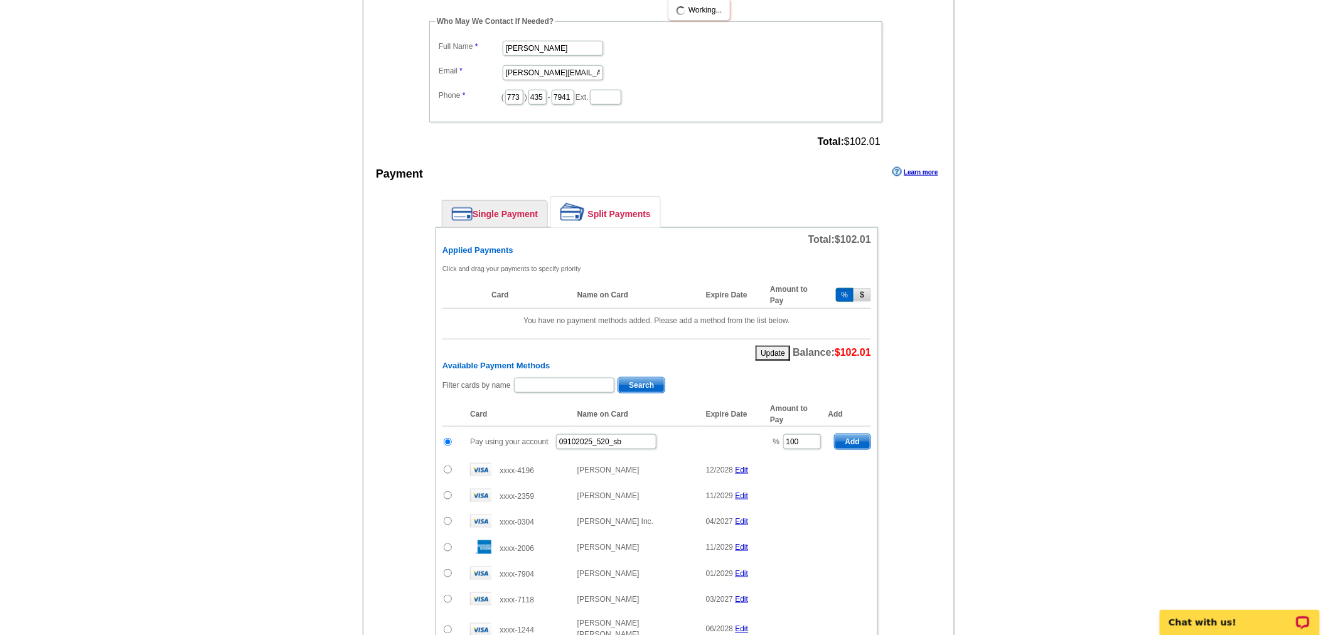
radio input "false"
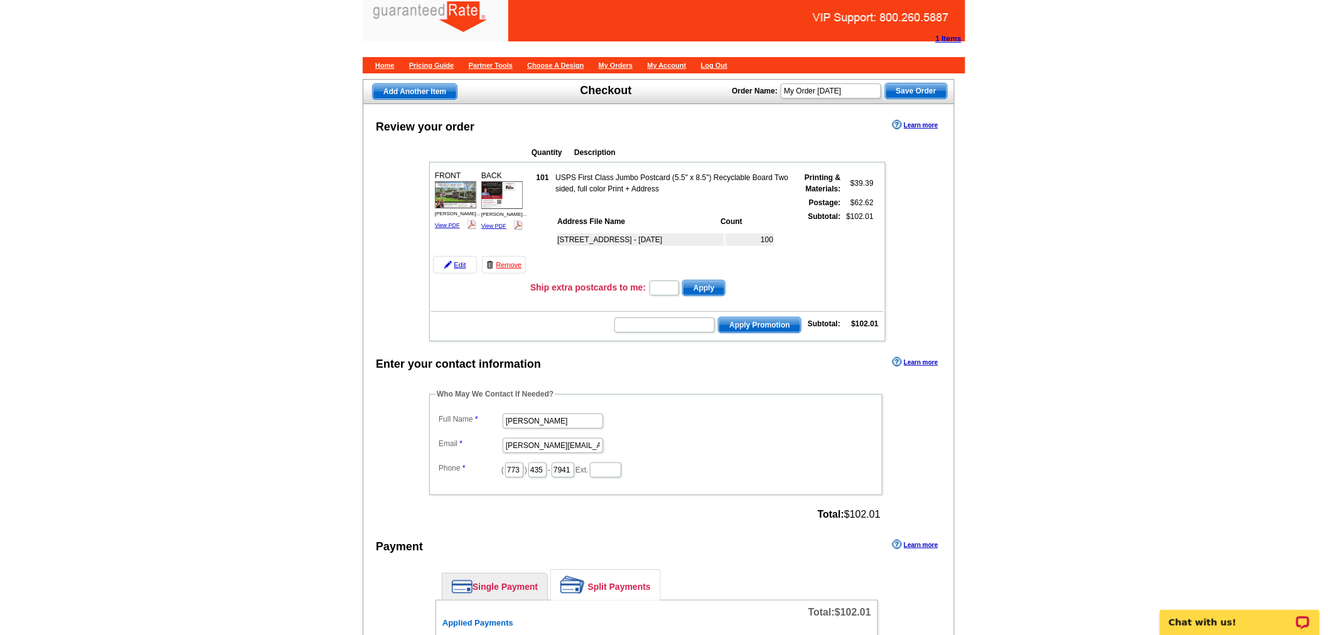
scroll to position [0, 0]
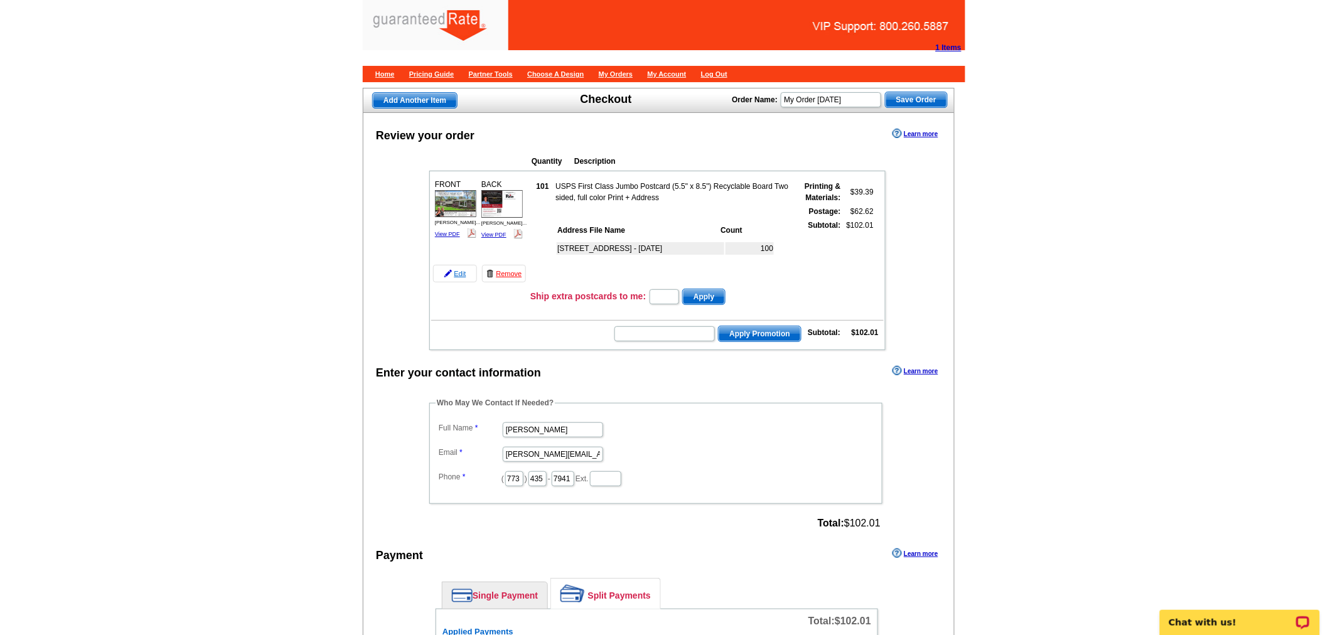
click at [465, 271] on link "Edit" at bounding box center [455, 274] width 44 height 18
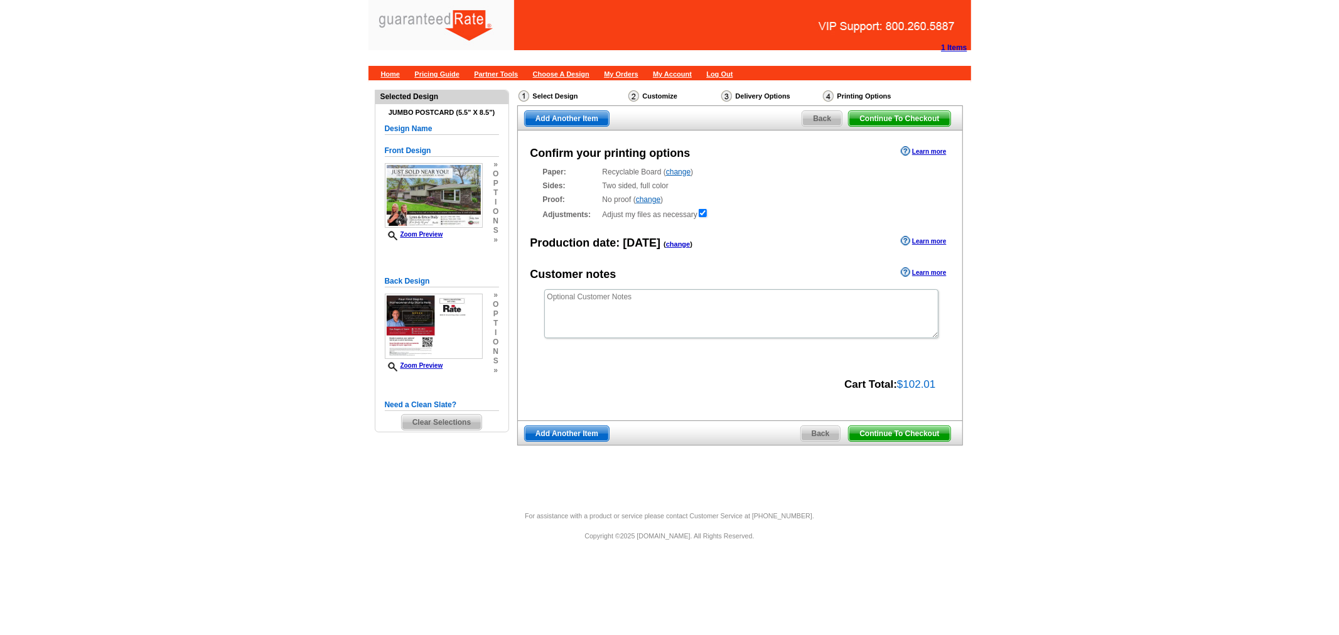
click at [825, 436] on span "Back" at bounding box center [821, 433] width 40 height 15
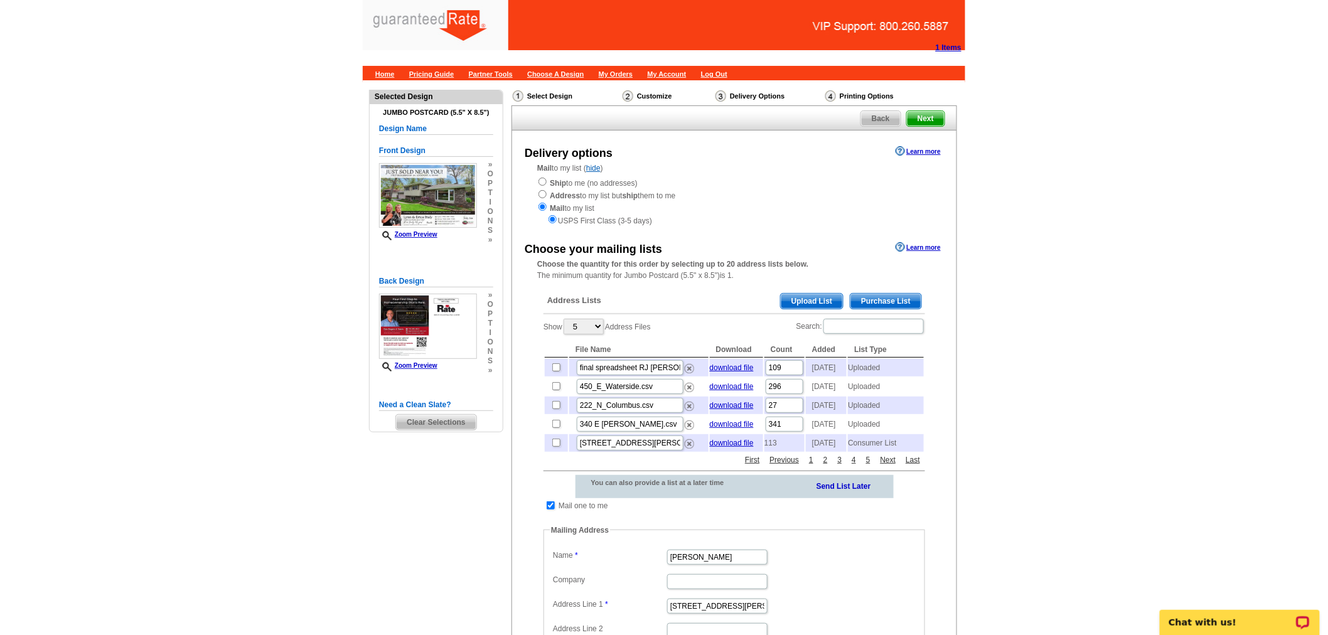
click at [868, 297] on span "Purchase List" at bounding box center [885, 301] width 71 height 15
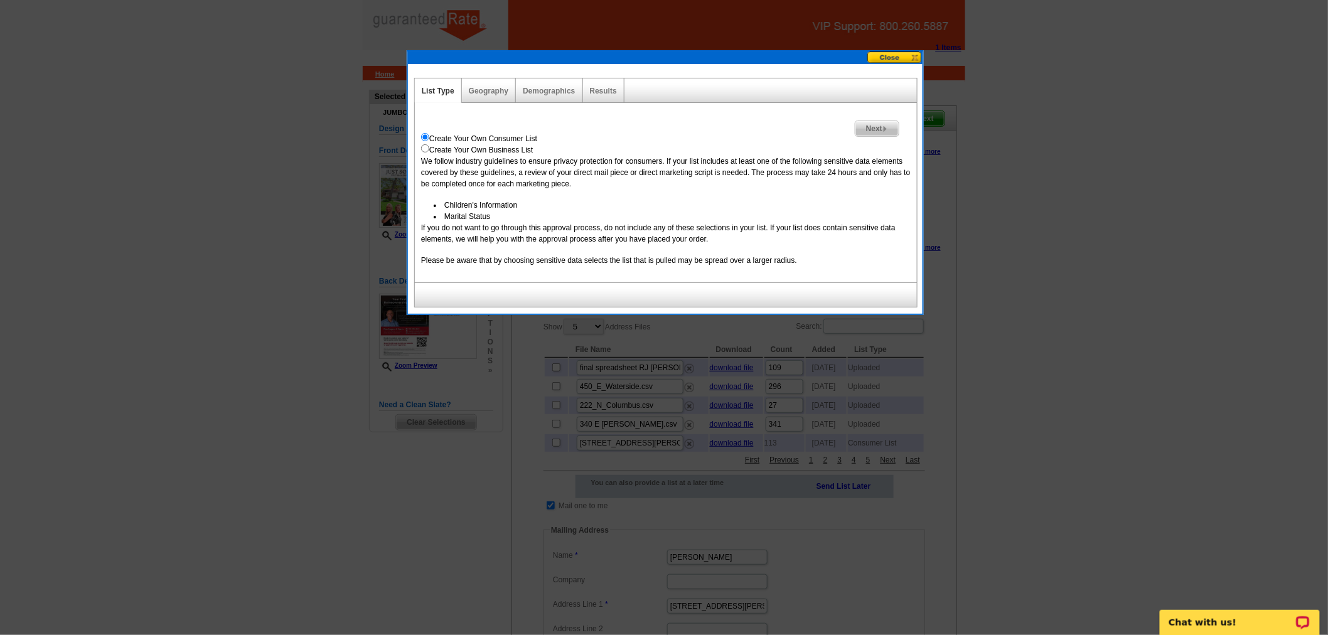
click at [890, 132] on span "Next" at bounding box center [876, 128] width 43 height 15
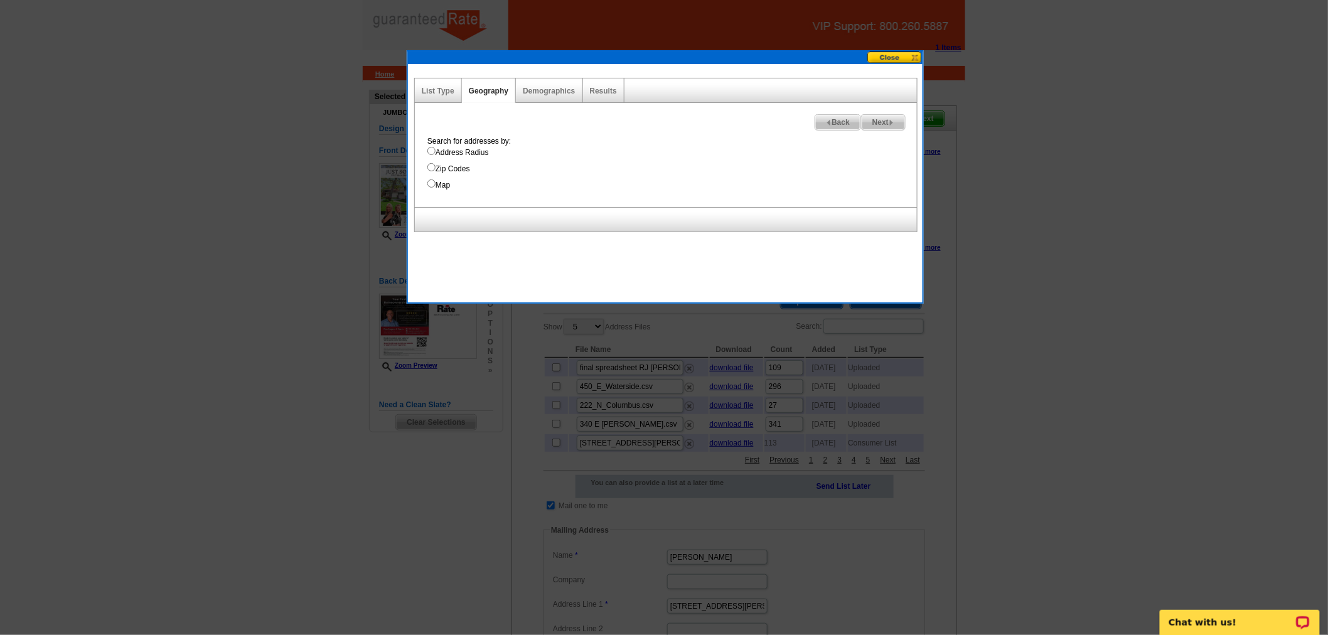
click at [459, 151] on label "Address Radius" at bounding box center [672, 152] width 490 height 11
click at [436, 151] on input "Address Radius" at bounding box center [431, 151] width 8 height 8
radio input "true"
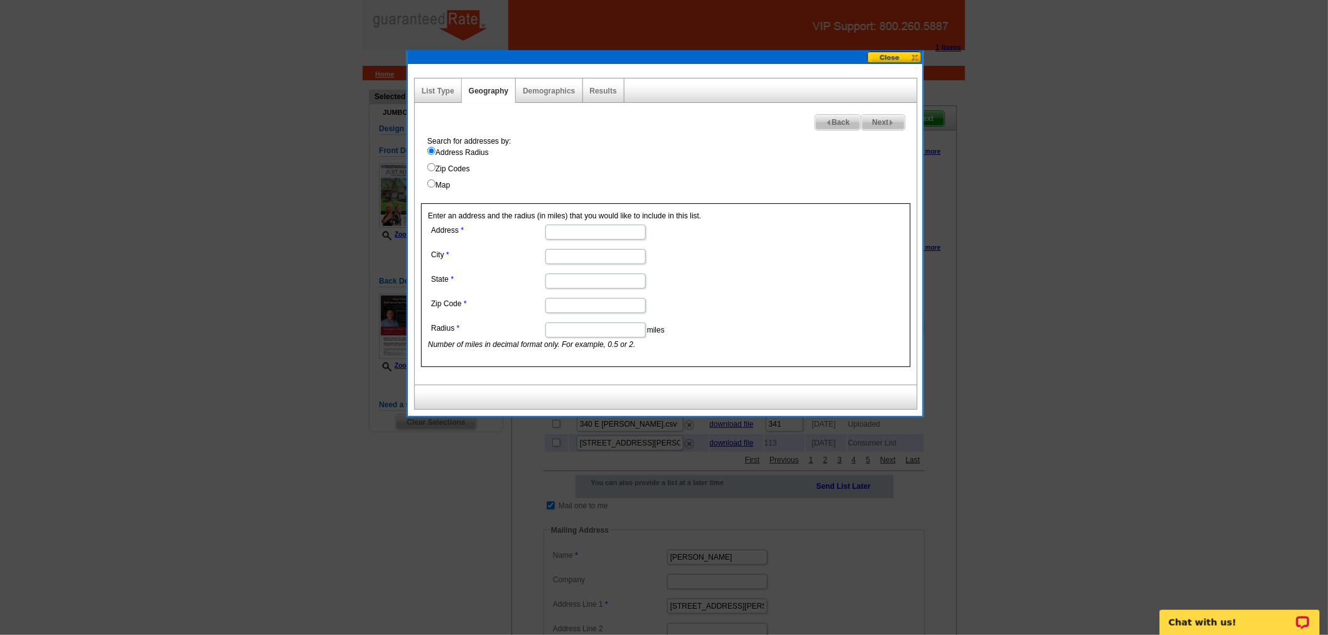
click at [571, 233] on input "Address" at bounding box center [595, 232] width 100 height 15
click at [636, 231] on input "Address" at bounding box center [595, 232] width 100 height 15
type input "[STREET_ADDRESS]"
click at [625, 251] on input "City" at bounding box center [595, 256] width 100 height 15
paste input "Lockport, IL 60441"
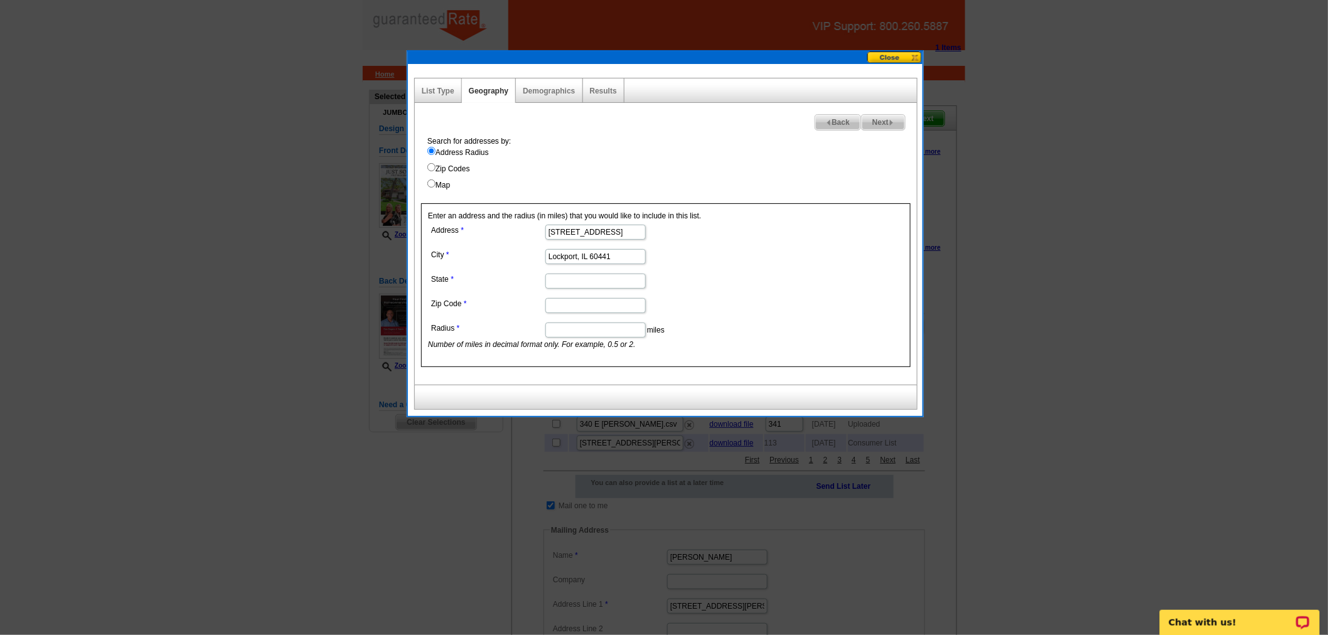
click at [603, 255] on input "Lockport, IL 60441" at bounding box center [595, 256] width 100 height 15
type input "Lockport, [GEOGRAPHIC_DATA]"
click at [604, 304] on input "Zip Code" at bounding box center [595, 305] width 100 height 15
paste input "60441"
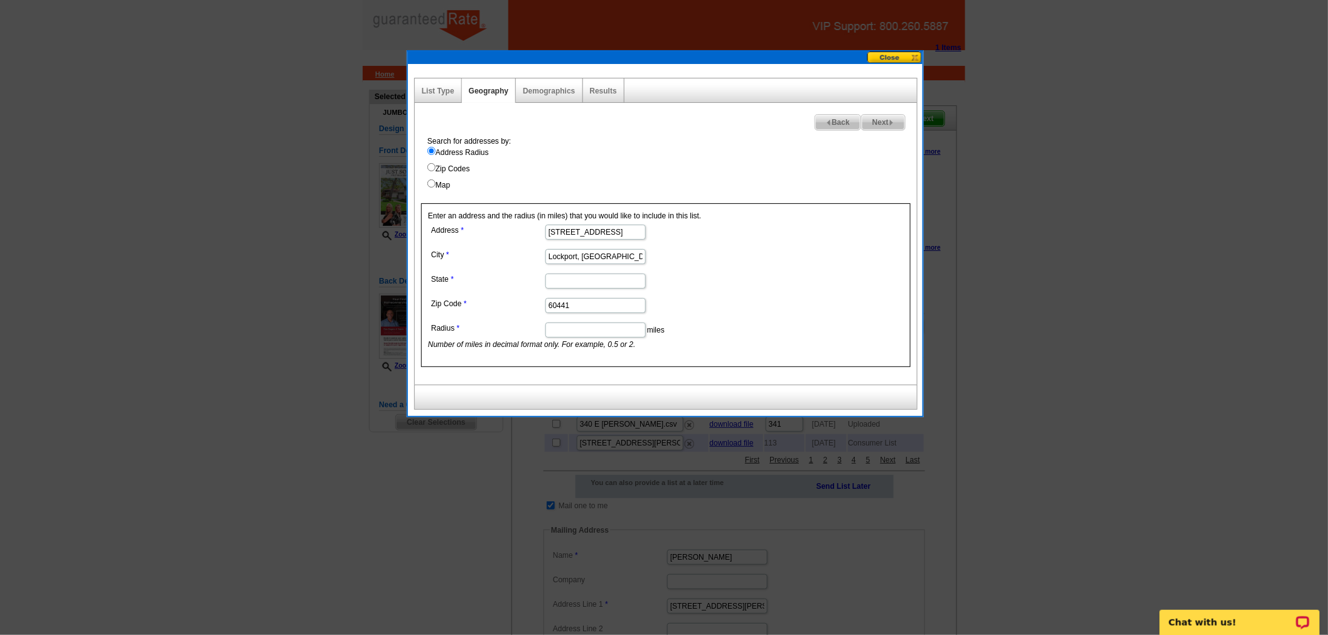
type input "60441"
click at [597, 285] on input "State" at bounding box center [595, 281] width 100 height 15
type input "IL"
click at [551, 255] on input "Lockport, [GEOGRAPHIC_DATA]" at bounding box center [595, 256] width 100 height 15
click at [598, 259] on input "Lockport, [GEOGRAPHIC_DATA]" at bounding box center [595, 256] width 100 height 15
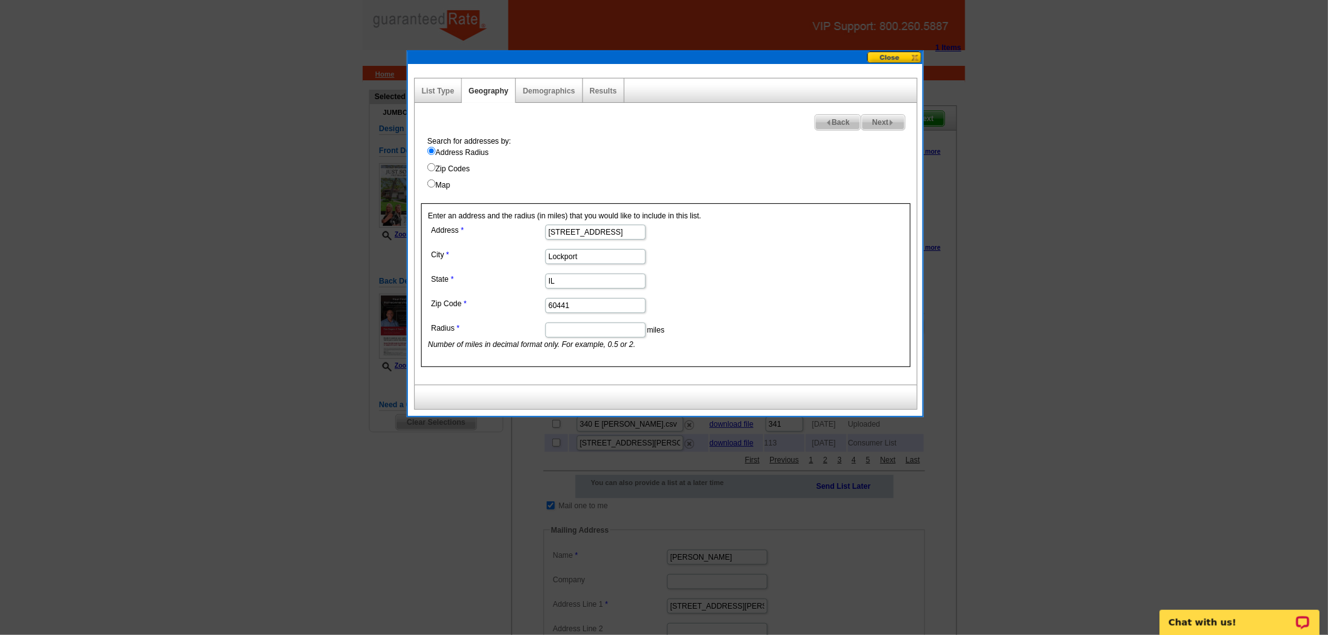
type input "Lockport"
click at [605, 329] on input "Radius" at bounding box center [595, 330] width 100 height 15
type input ".25"
click at [564, 304] on input "60441" at bounding box center [595, 305] width 100 height 15
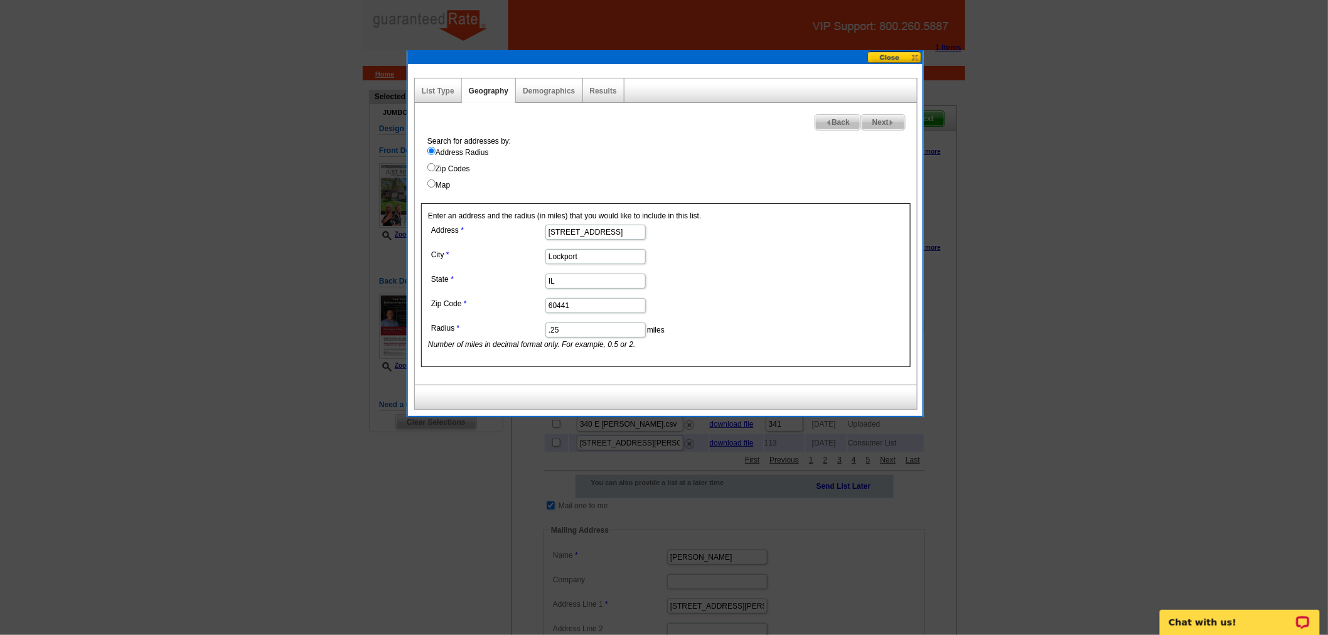
click at [454, 172] on label "Zip Codes" at bounding box center [672, 168] width 490 height 11
click at [436, 171] on input "Zip Codes" at bounding box center [431, 167] width 8 height 8
radio input "true"
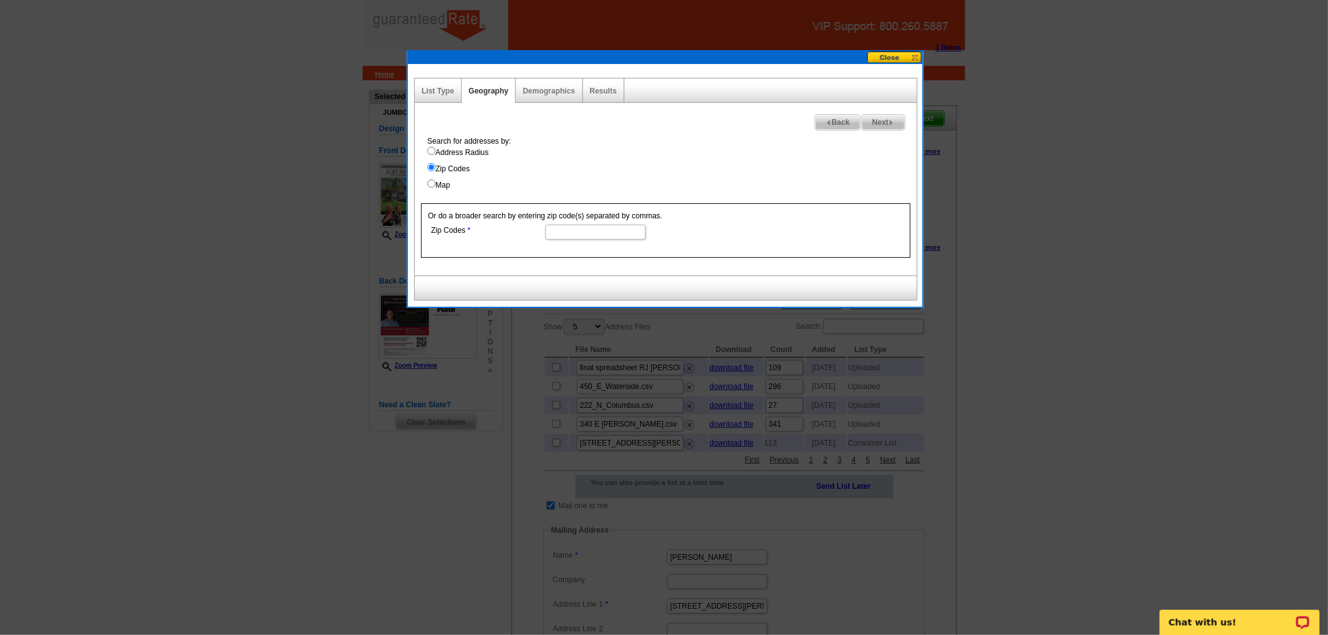
click at [591, 227] on input "Zip Codes" at bounding box center [595, 232] width 100 height 15
paste input "60441"
type input "60441"
click at [881, 254] on div "Or do a broader search by entering zip code(s) separated by commas. Zip Codes 6…" at bounding box center [666, 230] width 490 height 55
click at [430, 187] on label "Map" at bounding box center [672, 184] width 490 height 11
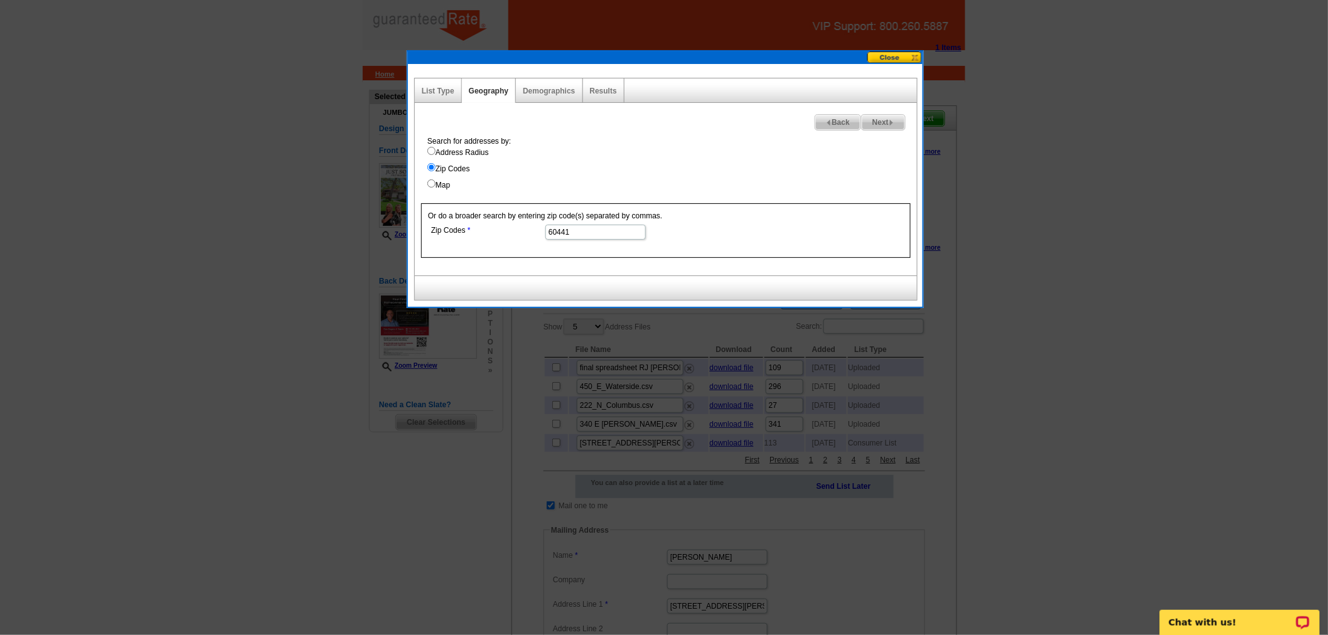
click at [430, 187] on input "Map" at bounding box center [431, 183] width 8 height 8
radio input "true"
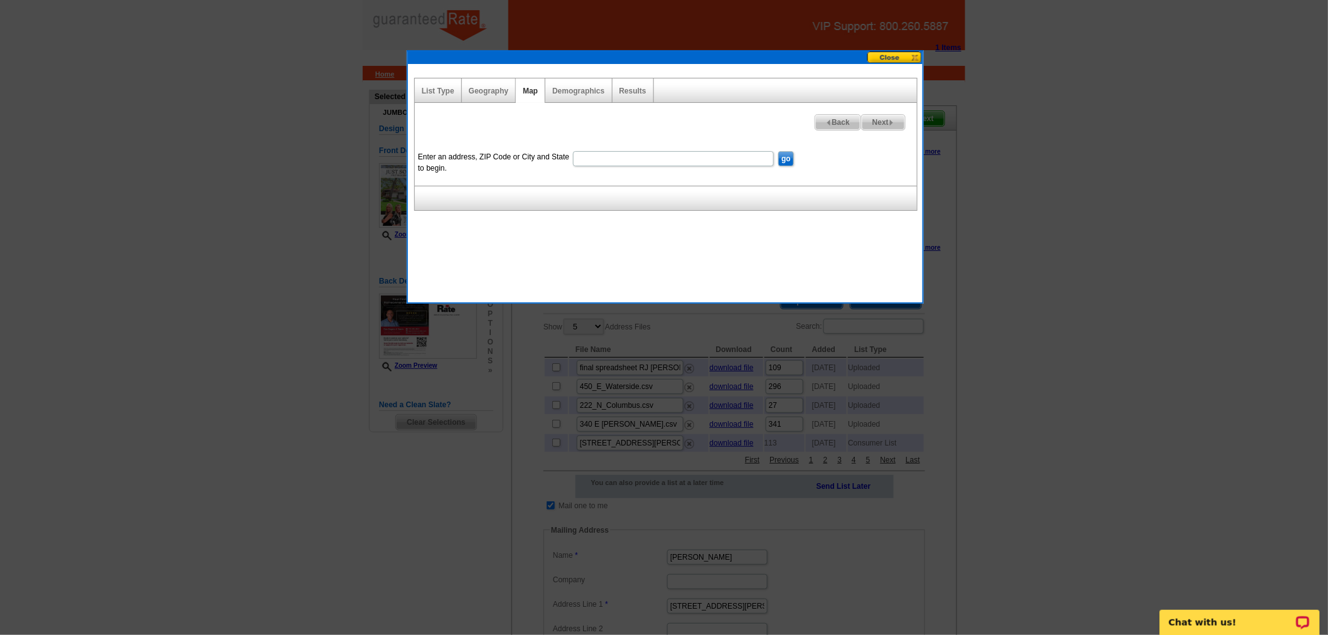
click at [667, 155] on input "Enter an address, ZIP Code or City and State to begin." at bounding box center [673, 158] width 201 height 15
paste input "[STREET_ADDRESS]"
type input "[STREET_ADDRESS]"
click at [791, 159] on input "go" at bounding box center [786, 158] width 16 height 15
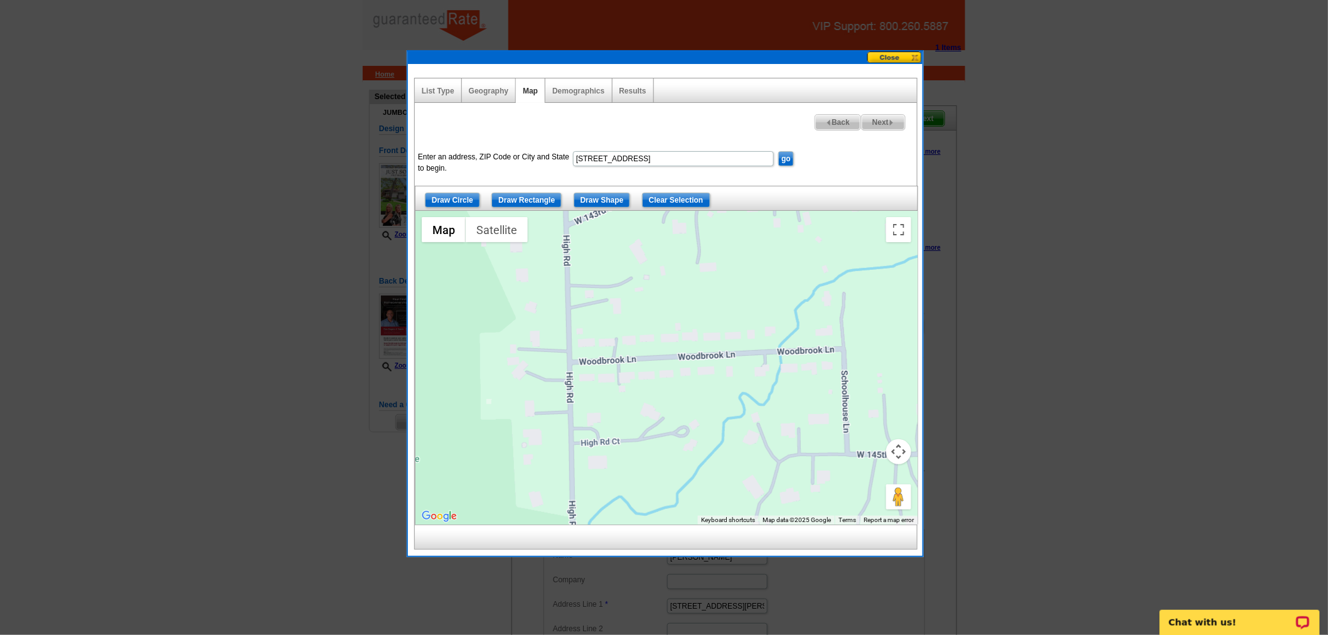
click at [906, 454] on button "Map camera controls" at bounding box center [898, 451] width 25 height 25
click at [911, 166] on form "Enter an address, ZIP Code or City and State to begin. 17517 Woodbrook Lane, Lo…" at bounding box center [666, 163] width 502 height 30
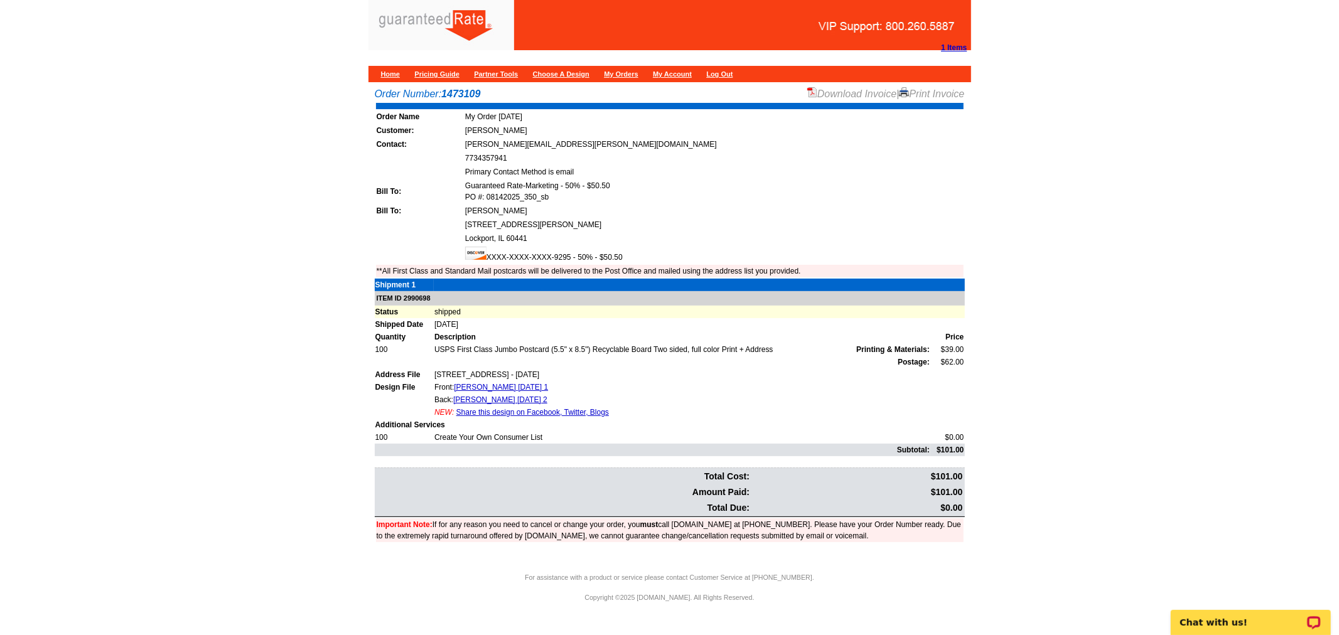
click at [846, 95] on link "Download Invoice" at bounding box center [851, 93] width 89 height 11
